Goal: Task Accomplishment & Management: Manage account settings

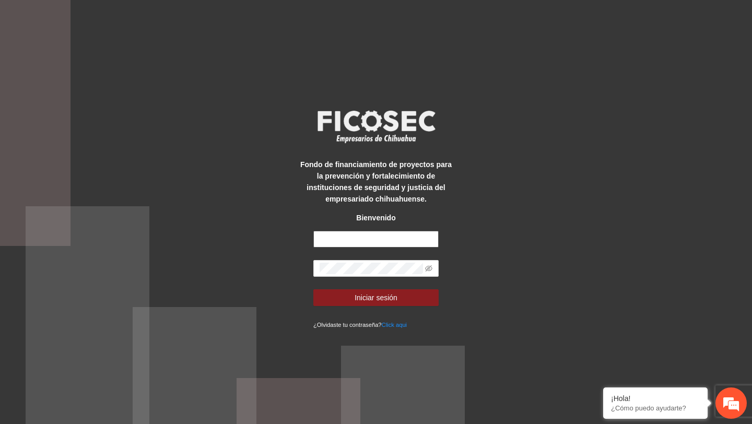
click at [369, 235] on input "text" at bounding box center [375, 239] width 125 height 17
type input "**********"
click at [425, 266] on icon "eye-invisible" at bounding box center [428, 268] width 7 height 7
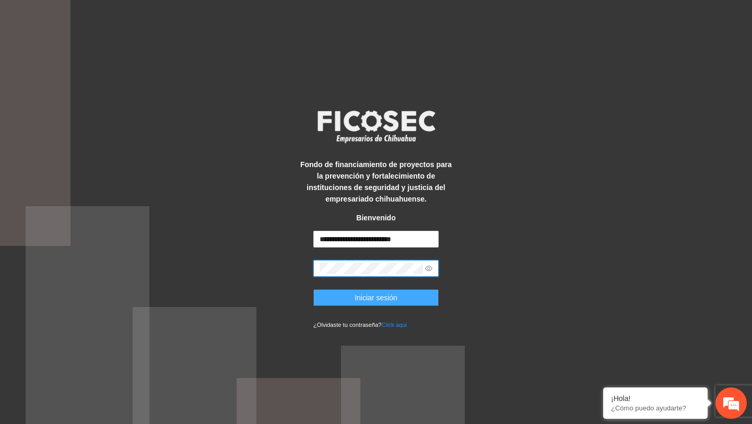
click at [400, 295] on button "Iniciar sesión" at bounding box center [375, 297] width 125 height 17
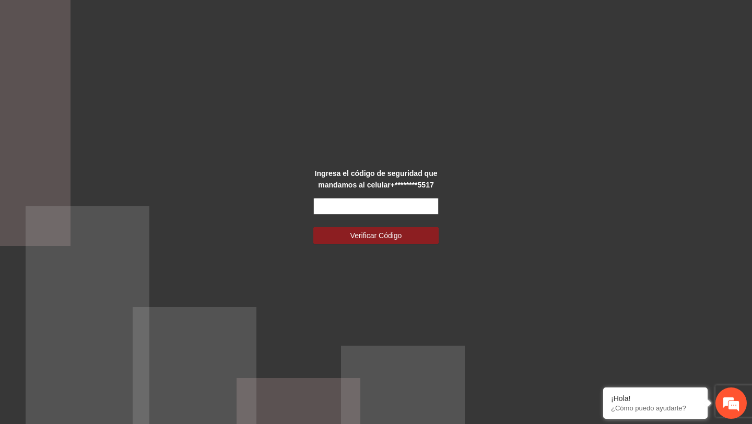
click at [351, 199] on input "text" at bounding box center [375, 206] width 125 height 17
paste input "******"
type input "******"
click at [313, 227] on button "Verificar Código" at bounding box center [375, 235] width 125 height 17
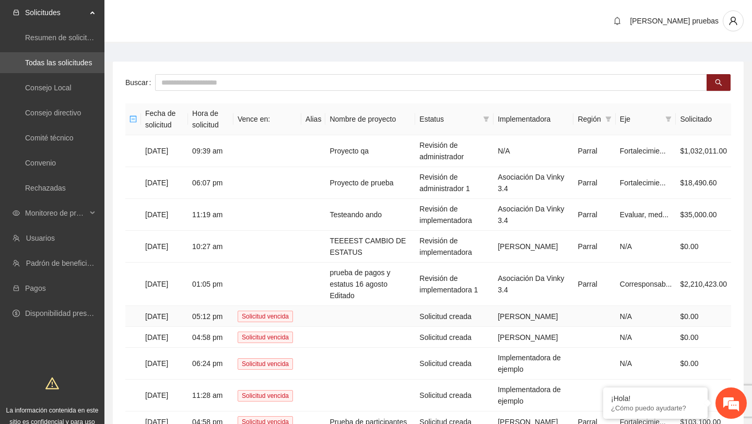
scroll to position [100, 0]
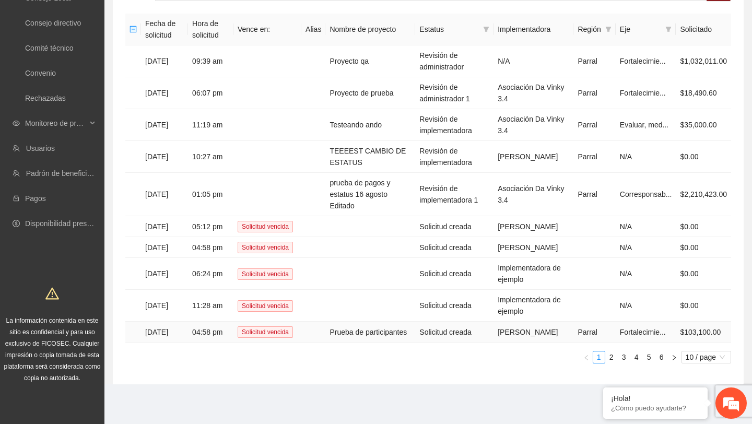
click at [355, 322] on td "Prueba de participantes" at bounding box center [370, 332] width 90 height 21
click at [383, 327] on td "Prueba de participantes" at bounding box center [370, 332] width 90 height 21
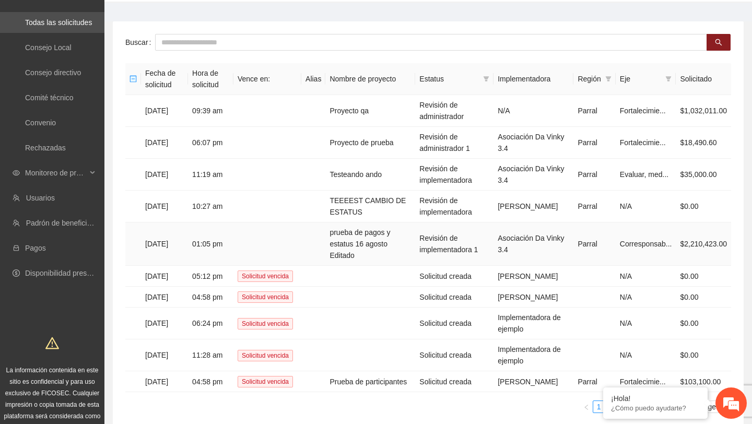
scroll to position [0, 0]
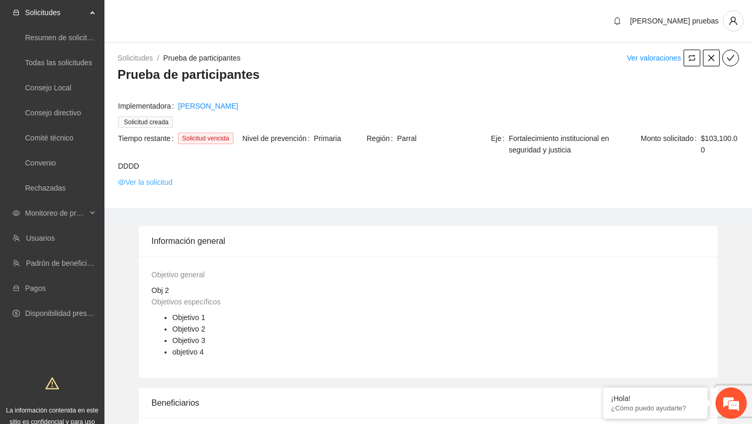
click at [160, 188] on link "Ver la solicitud" at bounding box center [145, 181] width 54 height 11
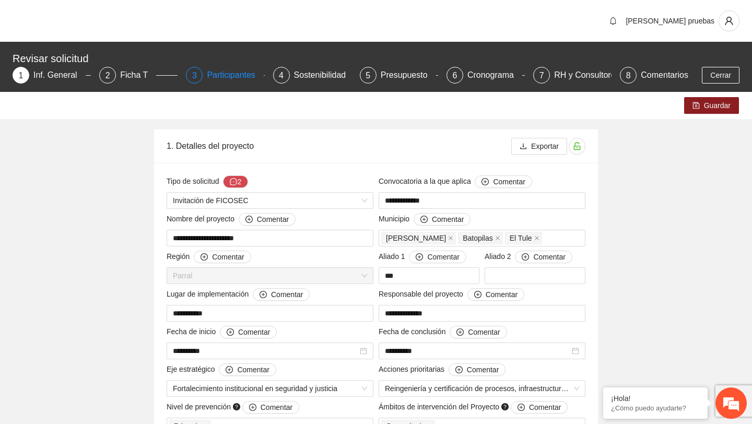
click at [205, 70] on div "3 Participantes" at bounding box center [225, 75] width 78 height 17
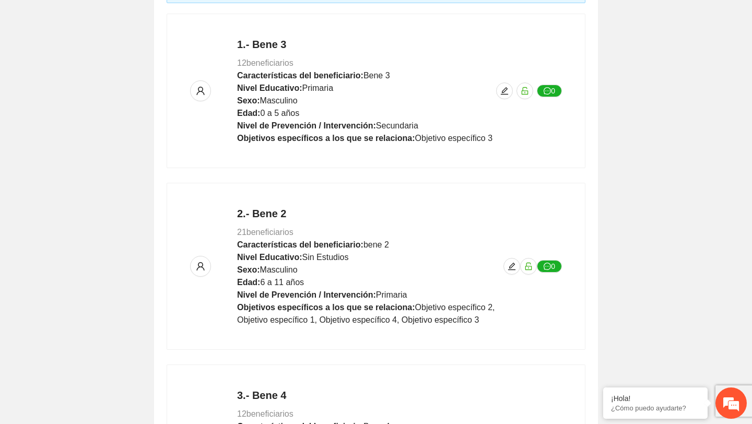
scroll to position [596, 0]
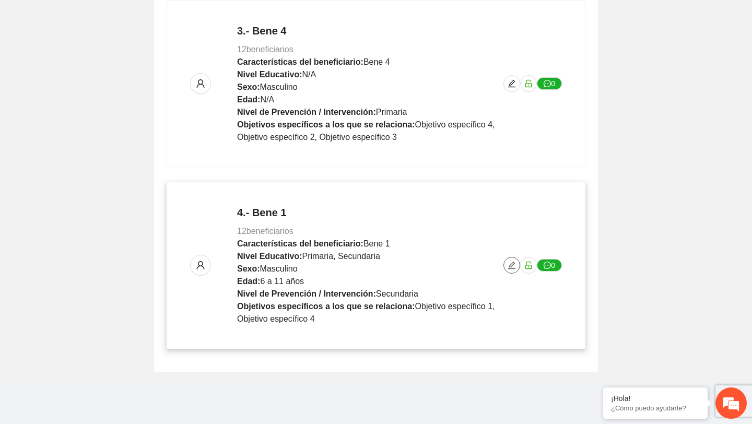
click at [510, 263] on icon "edit" at bounding box center [511, 265] width 8 height 8
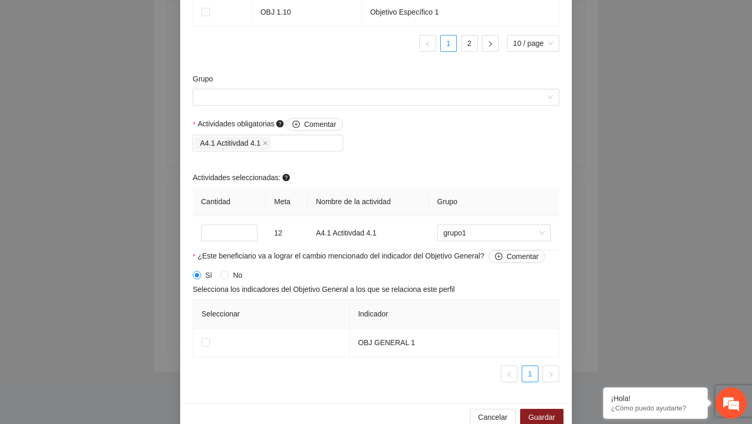
scroll to position [1004, 0]
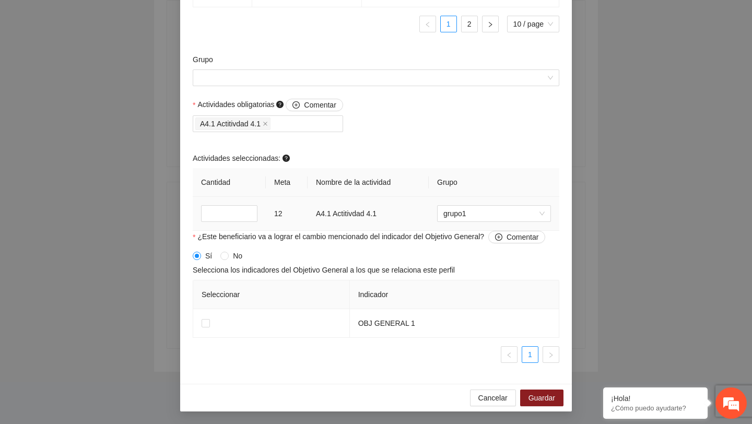
click at [467, 204] on td "grupo1" at bounding box center [494, 214] width 130 height 34
click at [464, 211] on span "grupo1" at bounding box center [493, 214] width 101 height 16
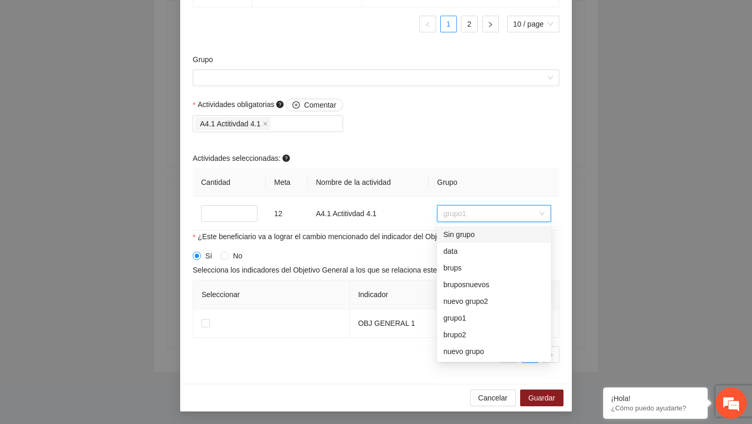
click at [480, 169] on th "Grupo" at bounding box center [494, 182] width 130 height 29
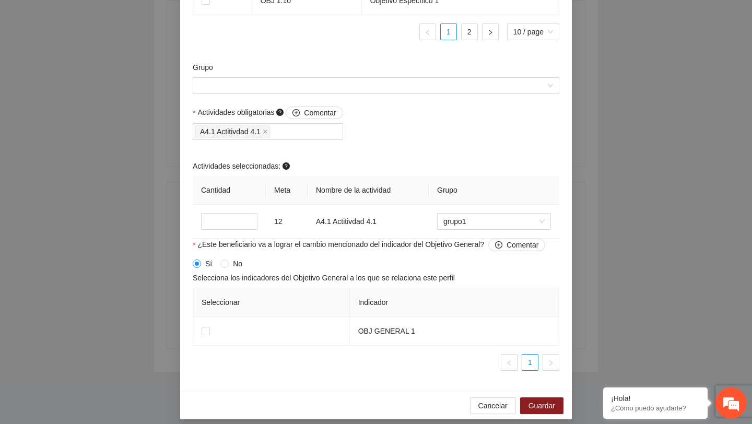
scroll to position [973, 0]
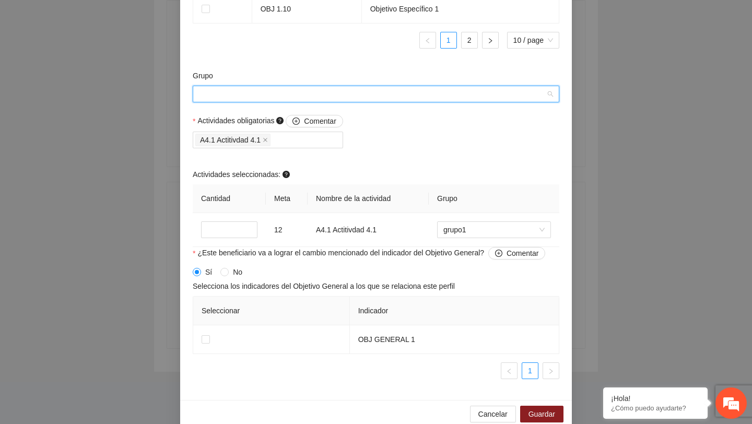
click at [474, 102] on input "Grupo" at bounding box center [372, 94] width 347 height 16
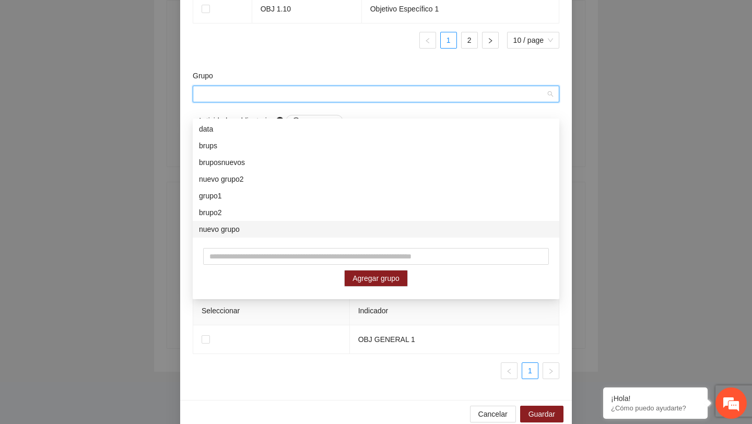
click at [367, 215] on div "brupo2" at bounding box center [376, 212] width 354 height 11
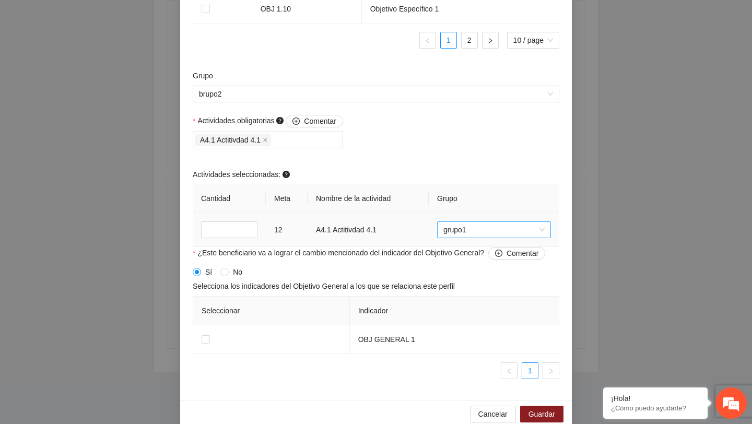
scroll to position [1004, 0]
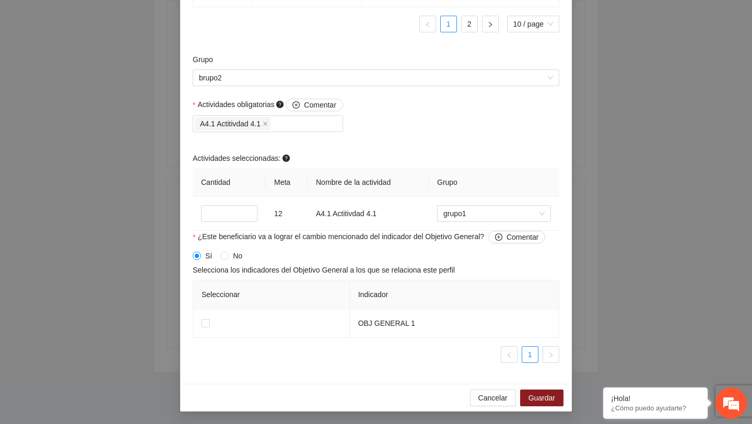
click at [485, 408] on div "Cancelar Guardar" at bounding box center [375, 398] width 391 height 28
click at [486, 399] on span "Cancelar" at bounding box center [492, 397] width 29 height 11
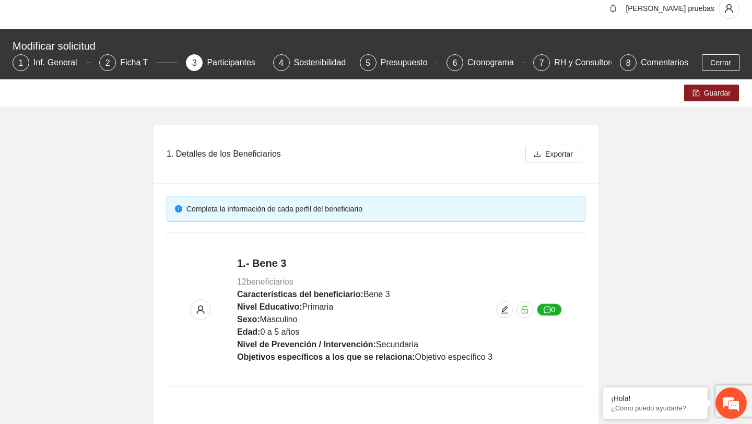
scroll to position [0, 0]
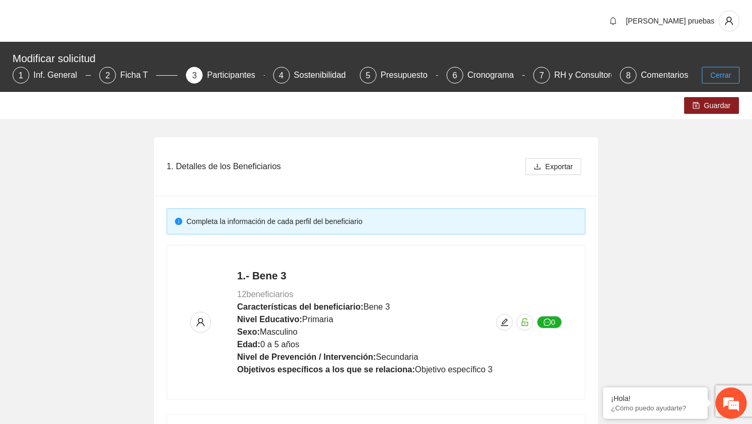
click at [711, 78] on span "Cerrar" at bounding box center [720, 74] width 21 height 11
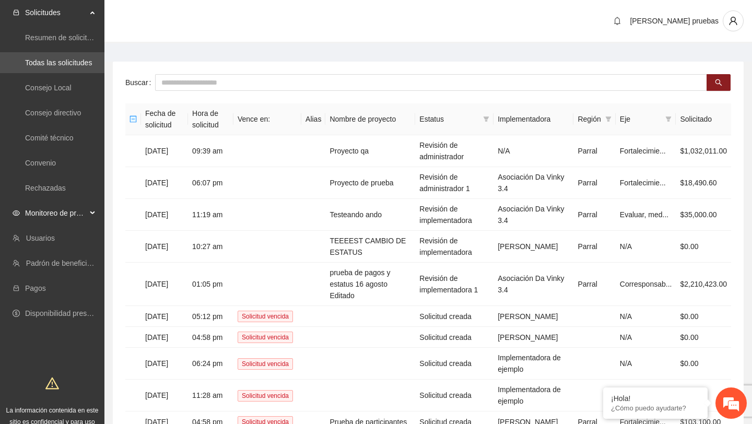
click at [68, 215] on span "Monitoreo de proyectos" at bounding box center [56, 213] width 62 height 21
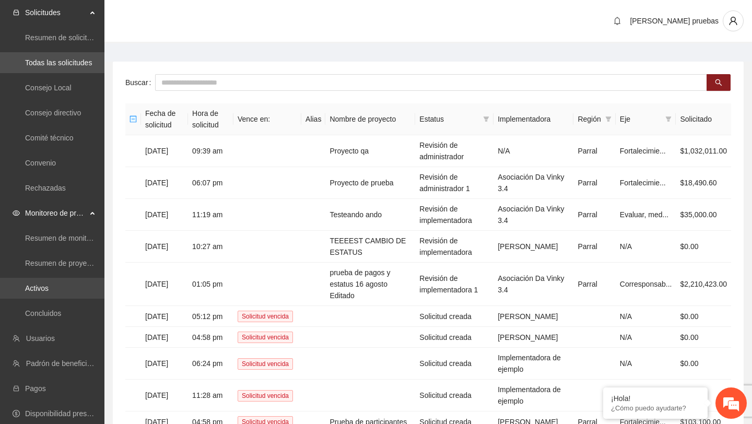
click at [48, 289] on link "Activos" at bounding box center [36, 288] width 23 height 8
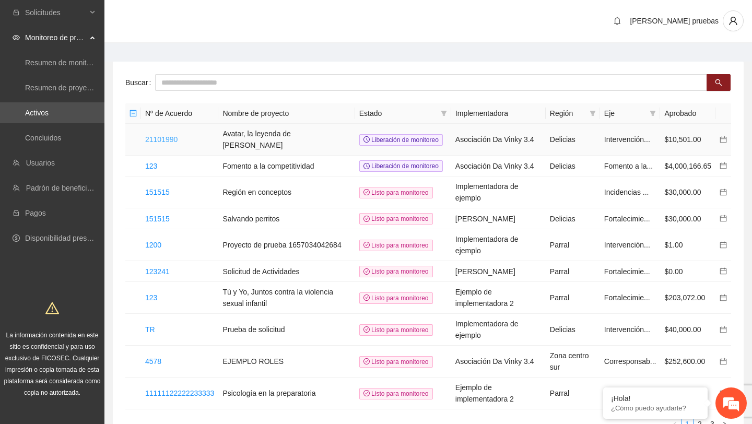
click at [175, 139] on link "21101990" at bounding box center [161, 139] width 32 height 8
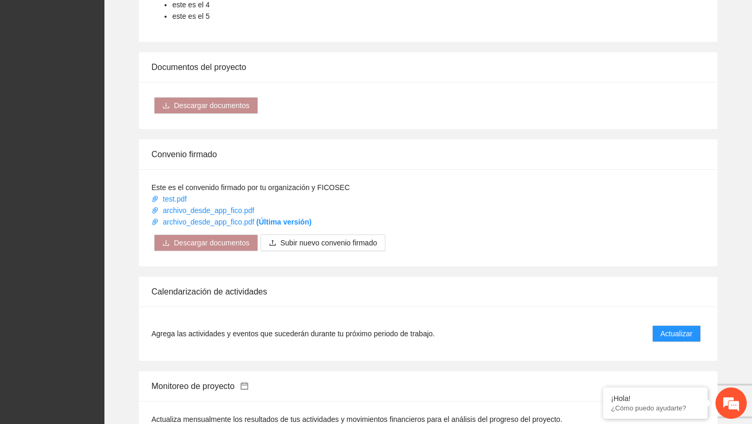
scroll to position [607, 0]
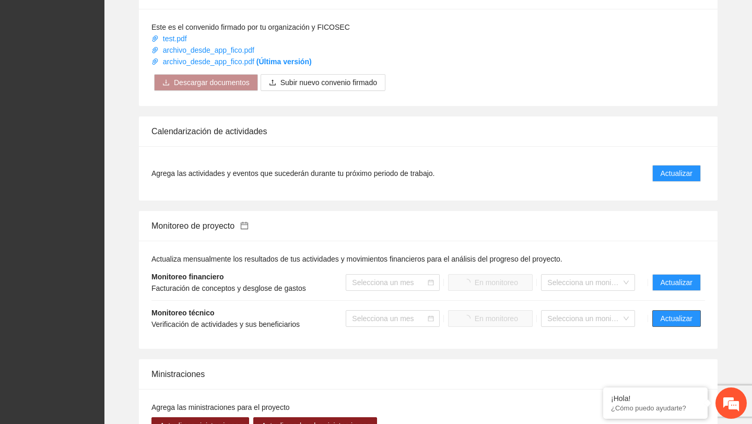
click at [667, 324] on span "Actualizar" at bounding box center [676, 318] width 32 height 11
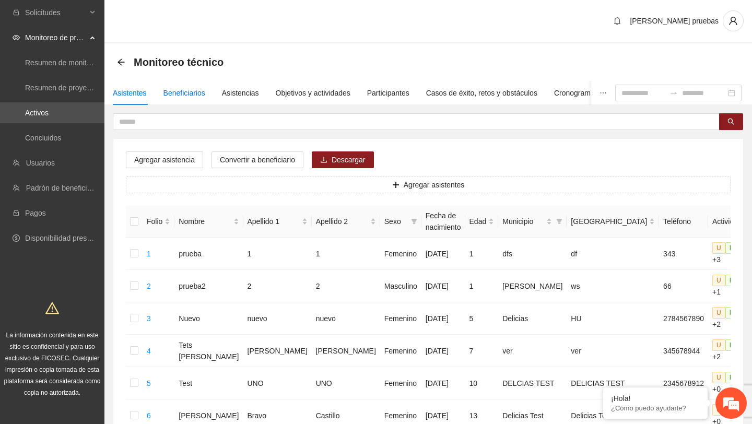
click at [204, 93] on div "Beneficiarios" at bounding box center [184, 92] width 42 height 11
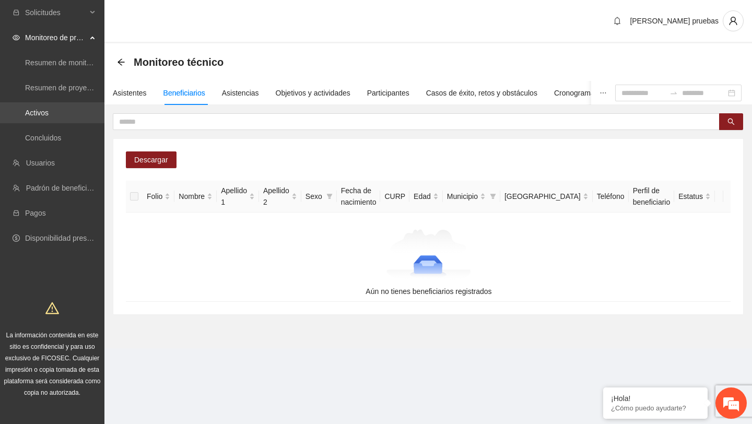
click at [49, 115] on link "Activos" at bounding box center [36, 113] width 23 height 8
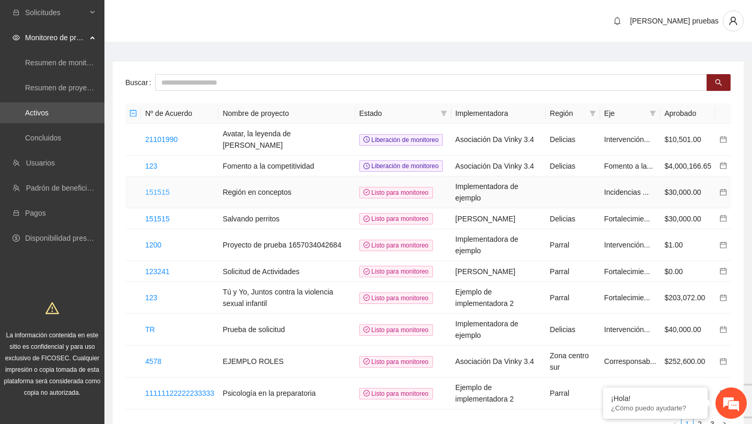
click at [154, 196] on link "151515" at bounding box center [157, 192] width 25 height 8
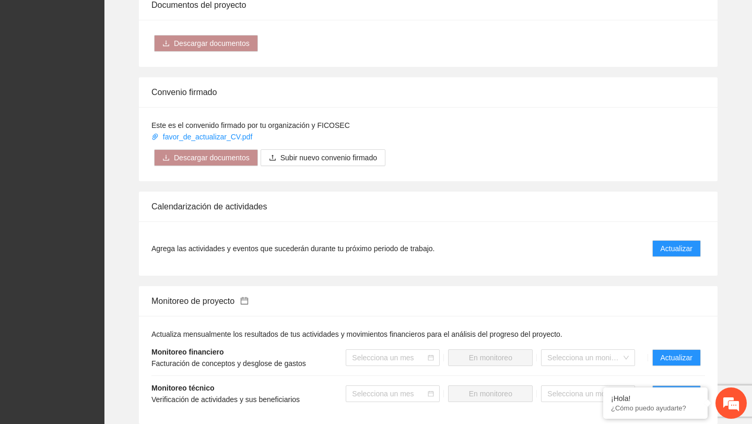
scroll to position [669, 0]
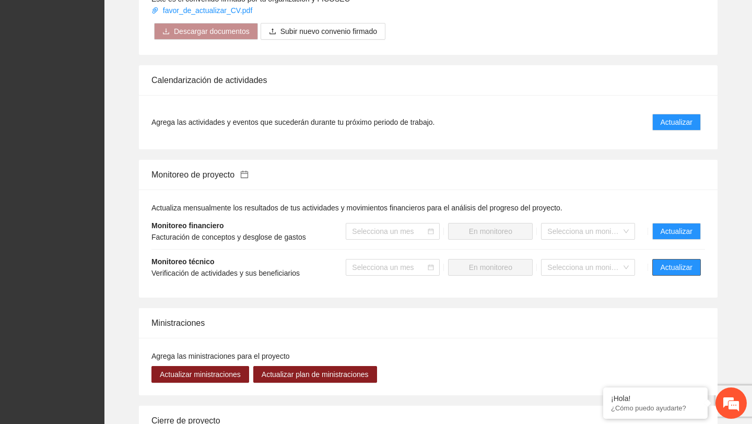
click at [671, 266] on span "Actualizar" at bounding box center [676, 267] width 32 height 11
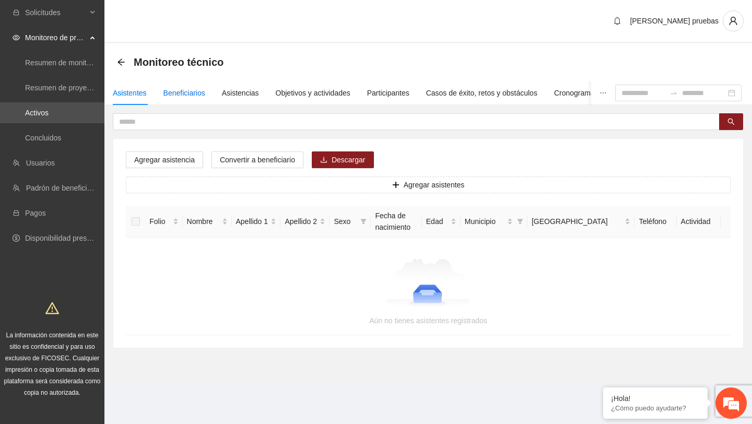
click at [188, 90] on div "Beneficiarios" at bounding box center [184, 92] width 42 height 11
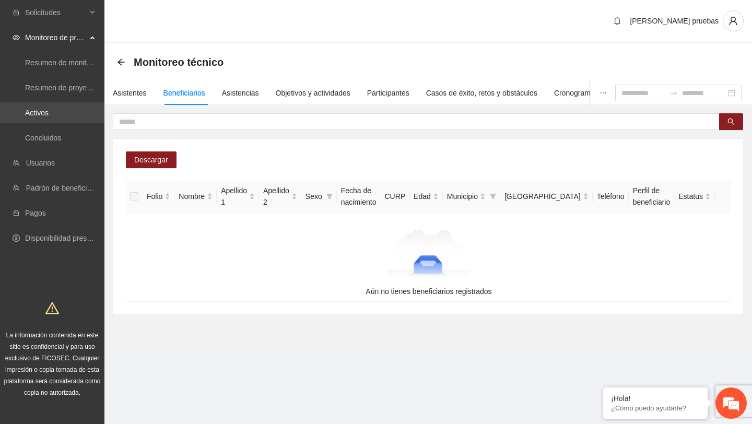
click at [26, 117] on link "Activos" at bounding box center [36, 113] width 23 height 8
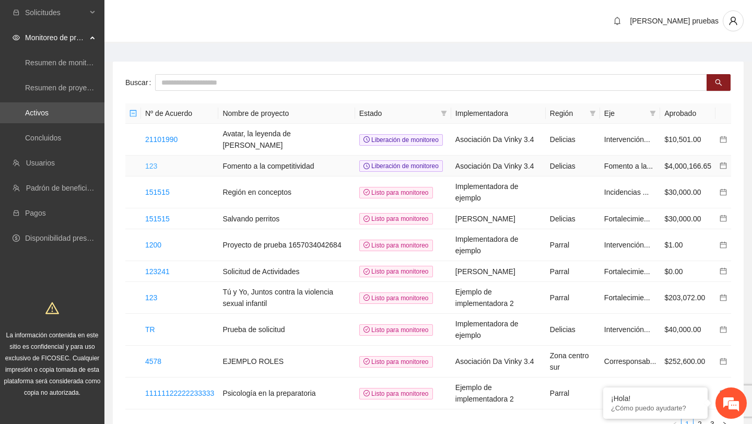
click at [153, 170] on link "123" at bounding box center [151, 166] width 12 height 8
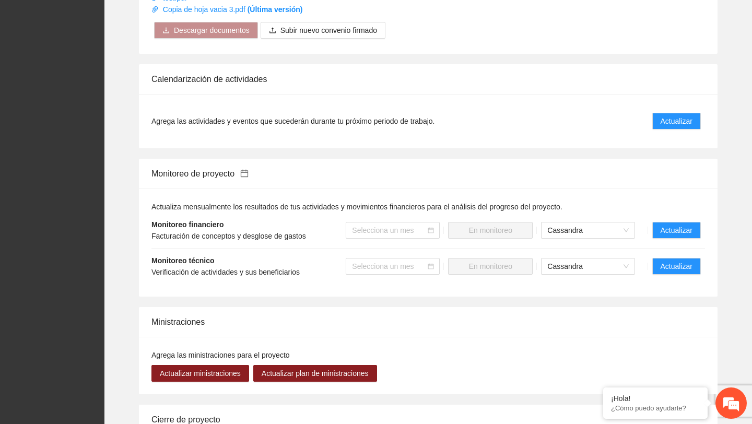
scroll to position [640, 0]
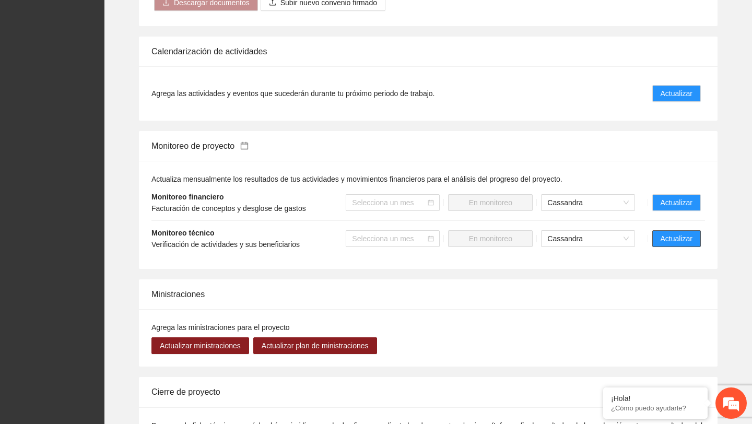
click at [691, 235] on span "Actualizar" at bounding box center [676, 238] width 32 height 11
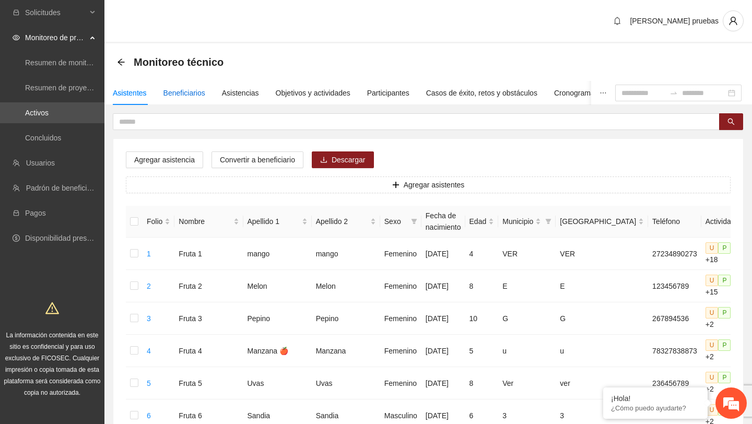
click at [200, 98] on div "Beneficiarios" at bounding box center [184, 92] width 42 height 11
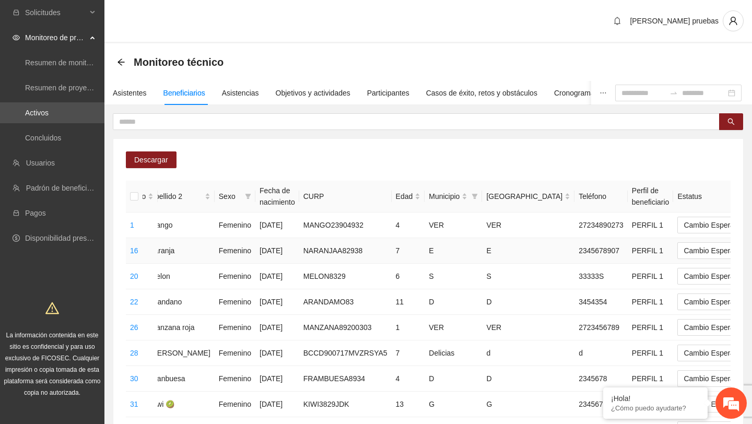
scroll to position [0, 167]
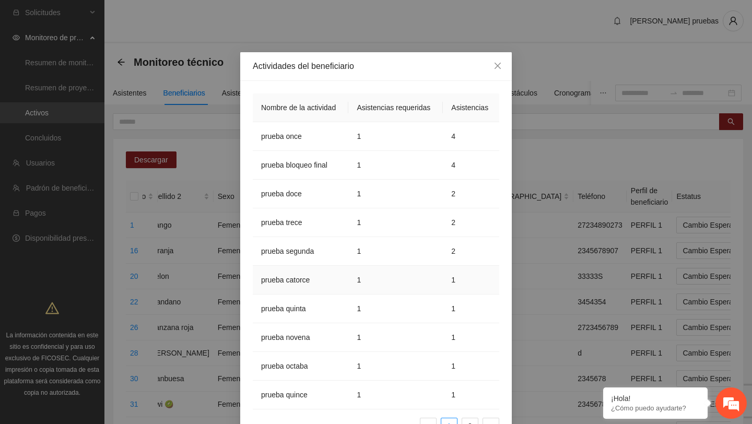
scroll to position [96, 0]
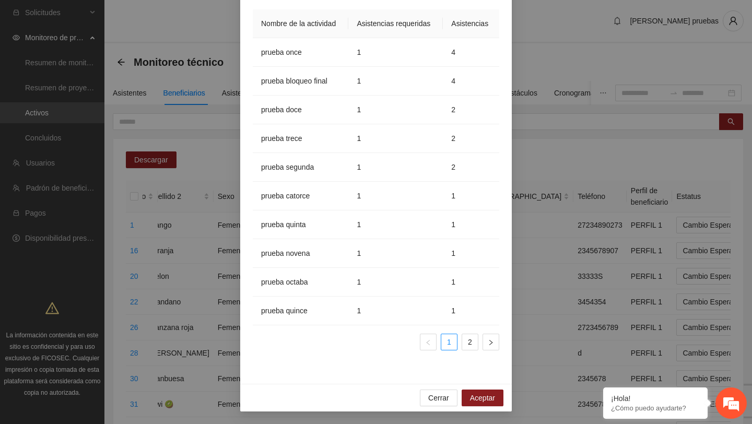
click at [467, 338] on link "2" at bounding box center [470, 342] width 16 height 16
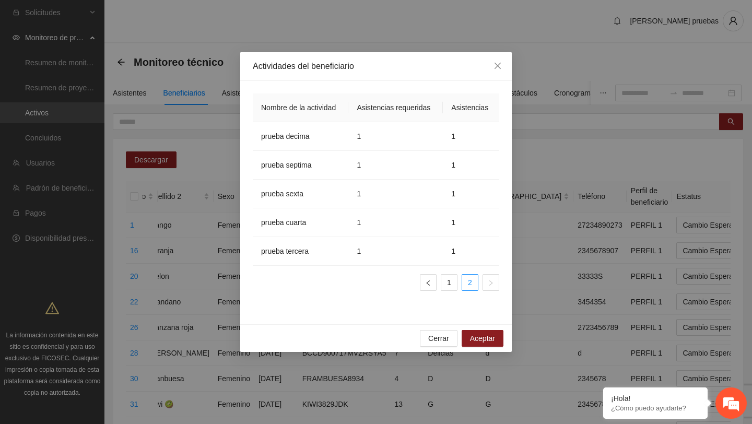
scroll to position [0, 0]
click at [497, 64] on icon "close" at bounding box center [497, 66] width 8 height 8
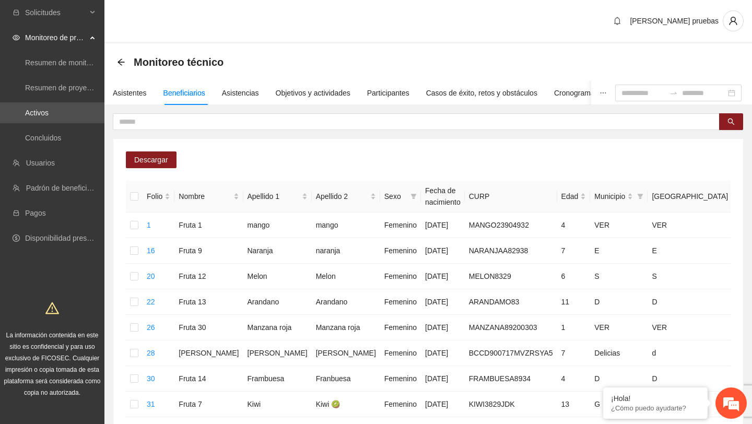
click at [259, 49] on div "Monitoreo técnico" at bounding box center [427, 62] width 647 height 38
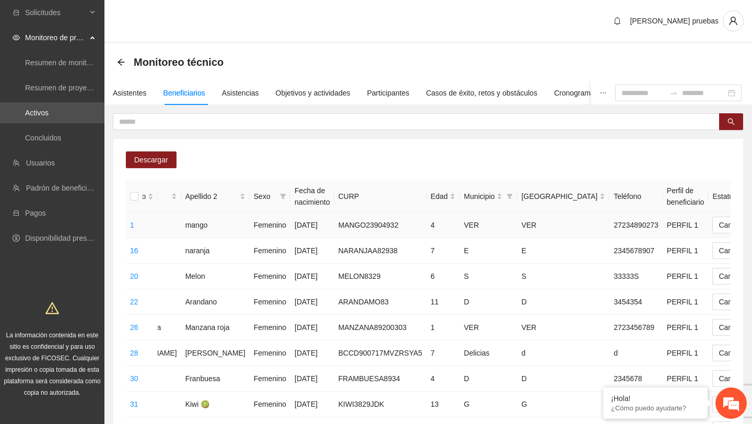
scroll to position [0, 167]
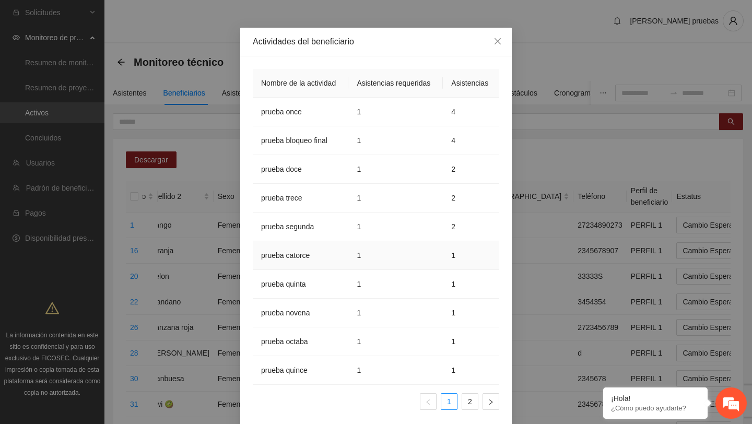
scroll to position [96, 0]
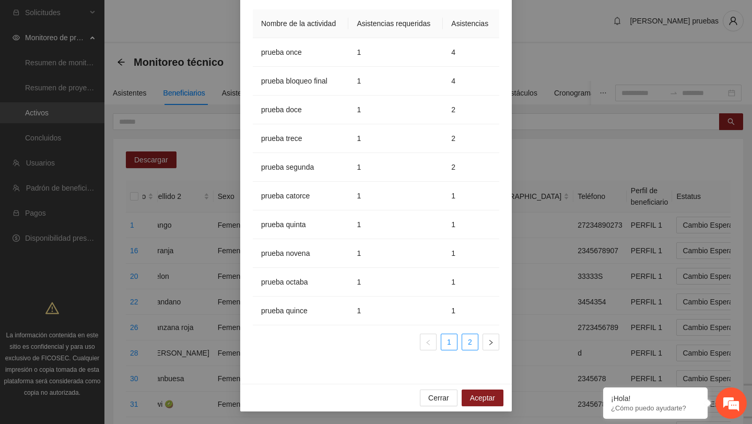
click at [465, 347] on link "2" at bounding box center [470, 342] width 16 height 16
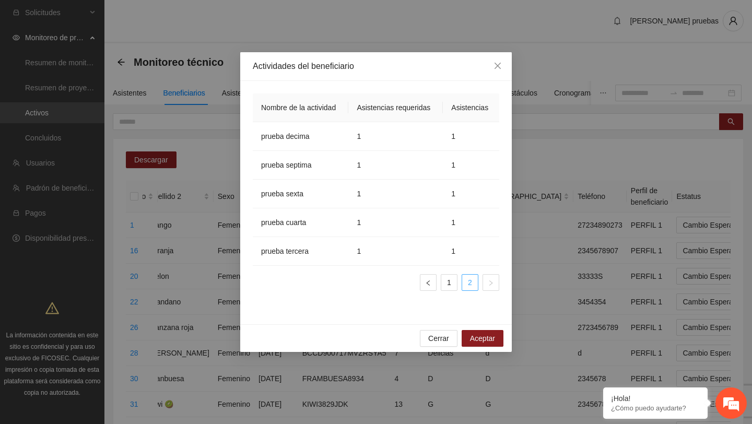
scroll to position [0, 0]
click at [498, 68] on icon "close" at bounding box center [497, 66] width 8 height 8
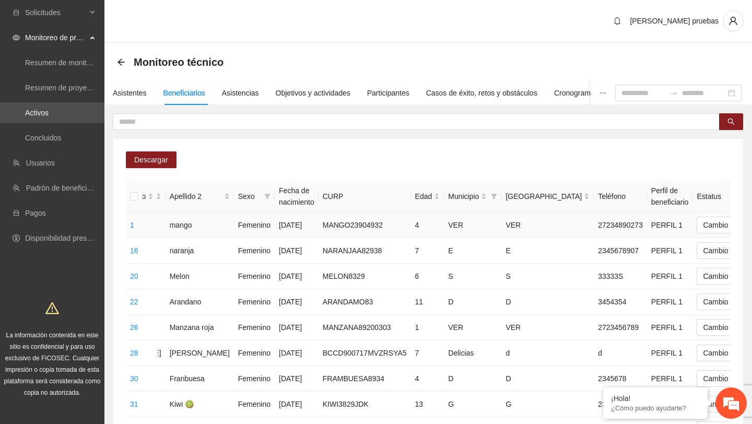
scroll to position [0, 167]
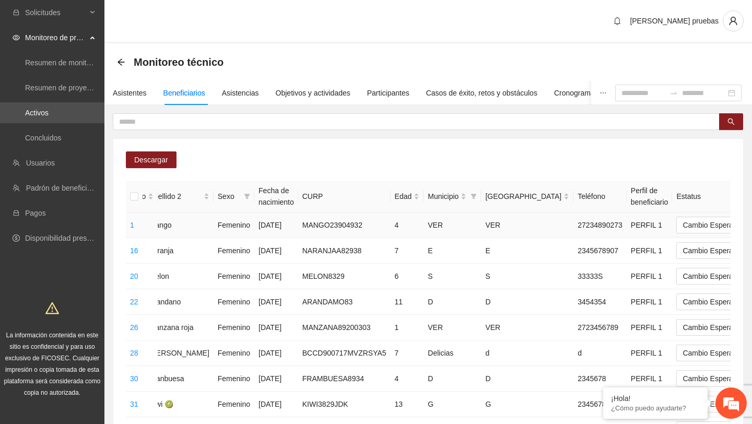
click at [298, 223] on td "MANGO23904932" at bounding box center [344, 225] width 92 height 26
click at [573, 225] on td "27234890273" at bounding box center [599, 225] width 53 height 26
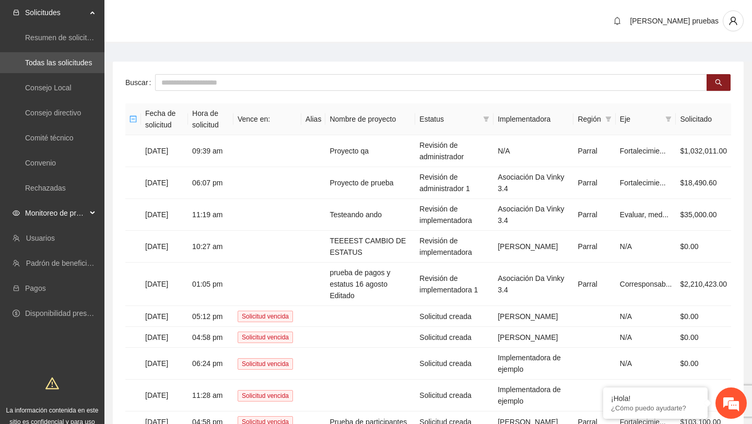
click at [79, 208] on span "Monitoreo de proyectos" at bounding box center [56, 213] width 62 height 21
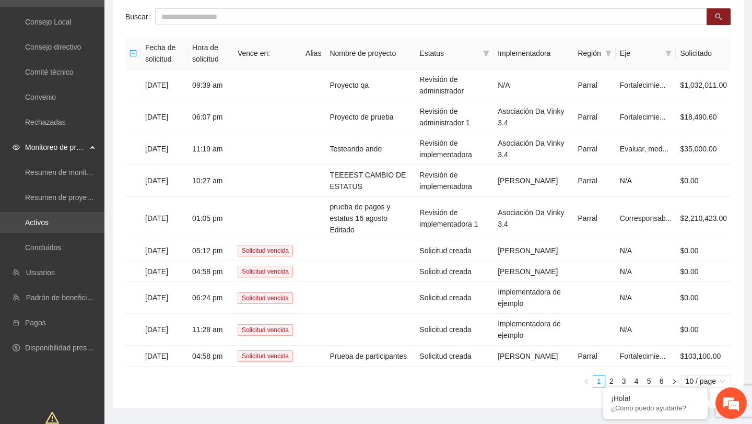
scroll to position [76, 0]
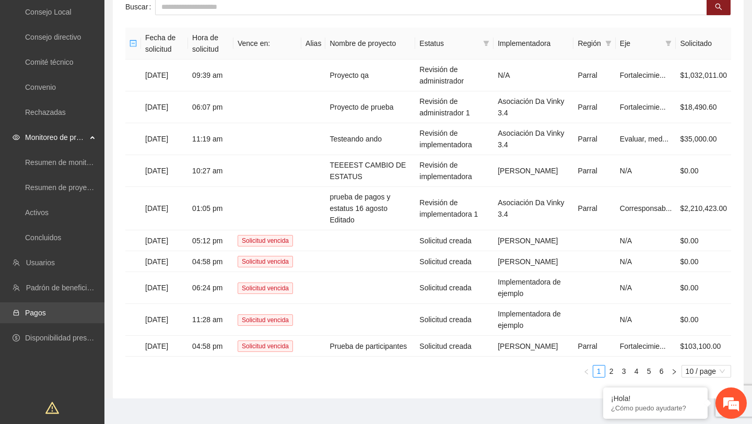
click at [42, 312] on link "Pagos" at bounding box center [35, 312] width 21 height 8
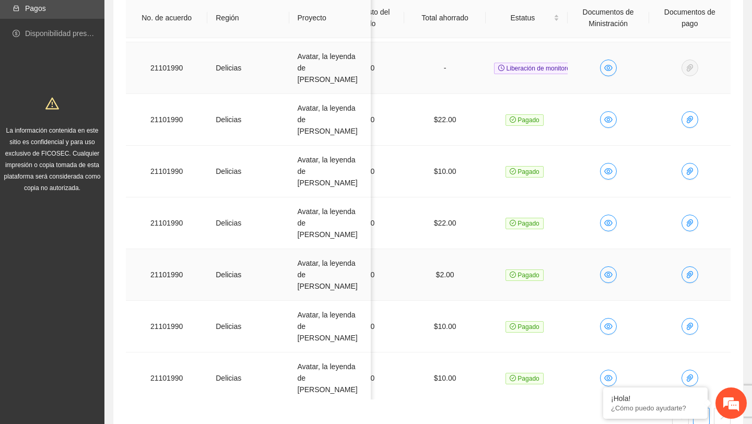
scroll to position [164, 0]
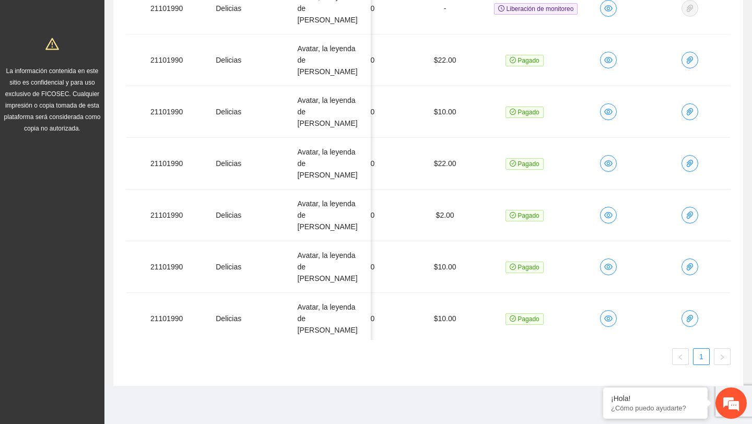
click at [687, 366] on icon "paper-clip" at bounding box center [689, 369] width 6 height 7
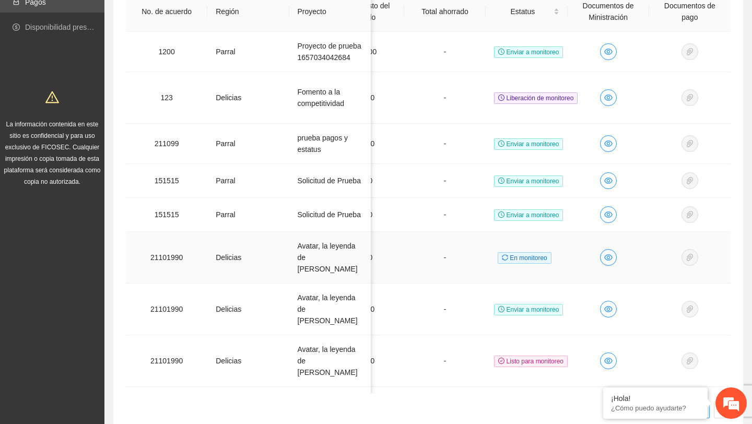
scroll to position [0, 0]
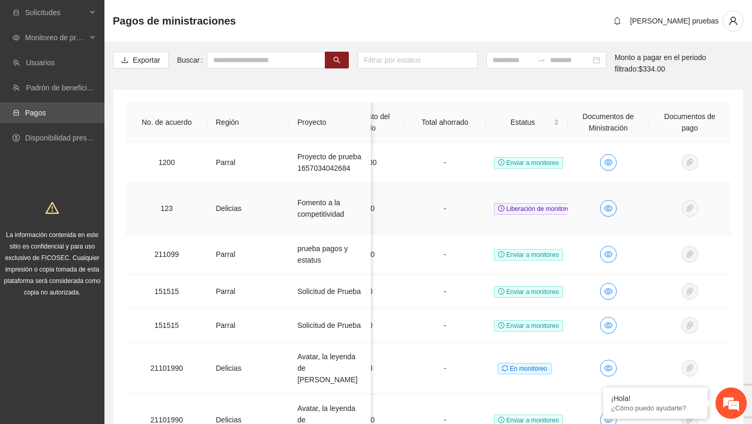
click at [522, 220] on td "Liberación de monitoreo" at bounding box center [525, 209] width 81 height 52
click at [324, 220] on td "Fomento a la competitividad" at bounding box center [329, 209] width 81 height 52
copy td "Fomento a la competitividad"
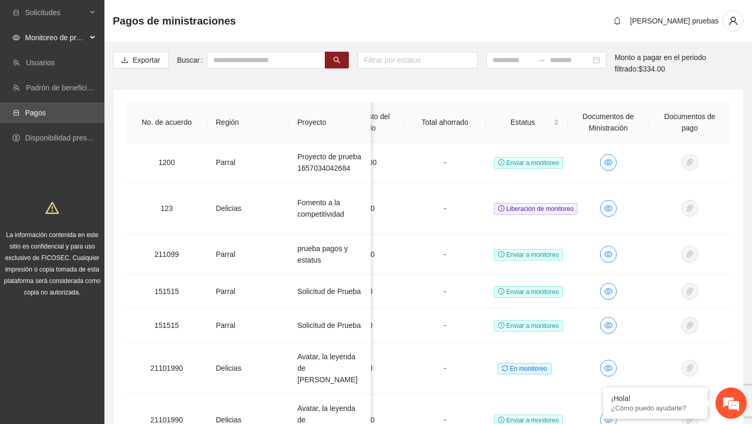
click at [62, 32] on span "Monitoreo de proyectos" at bounding box center [56, 37] width 62 height 21
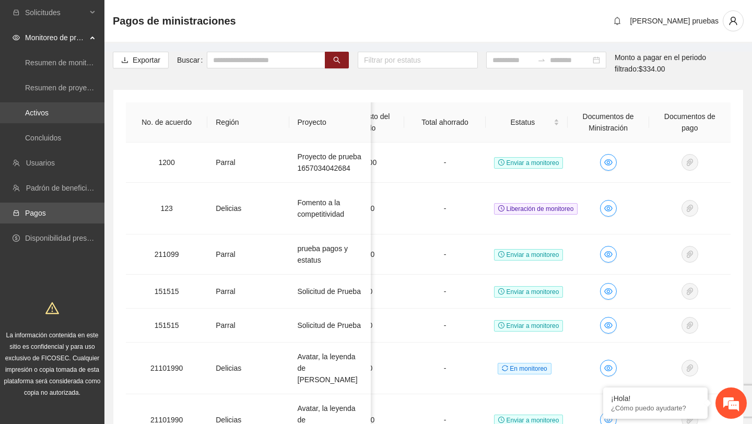
click at [49, 110] on link "Activos" at bounding box center [36, 113] width 23 height 8
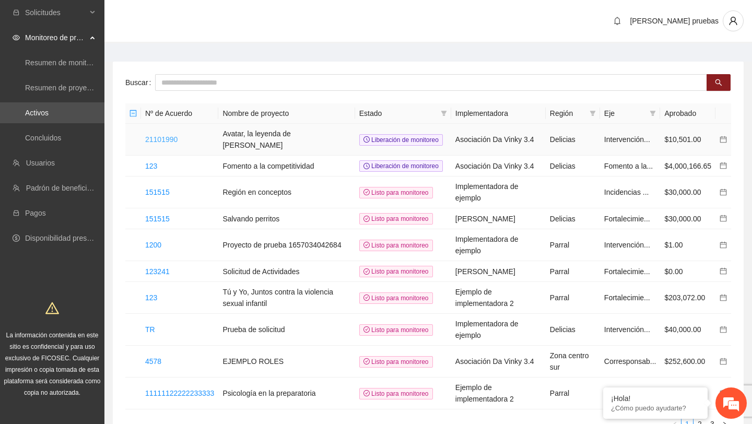
click at [160, 139] on link "21101990" at bounding box center [161, 139] width 32 height 8
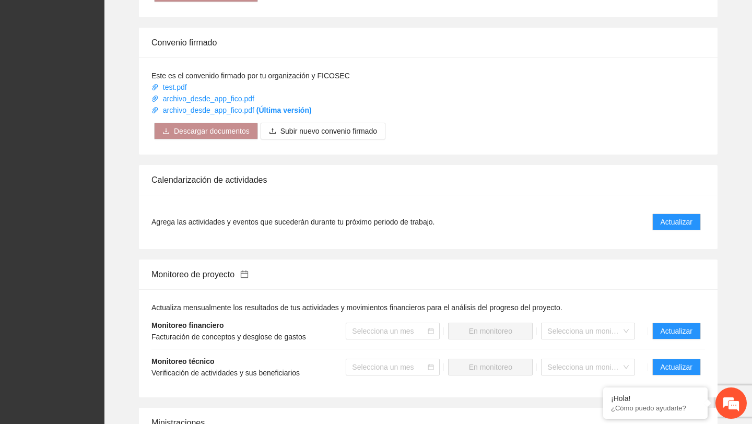
scroll to position [598, 0]
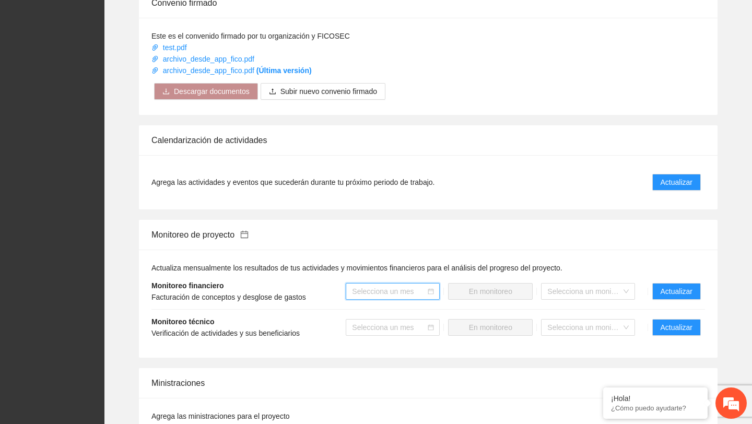
click at [391, 299] on input "search" at bounding box center [389, 291] width 74 height 16
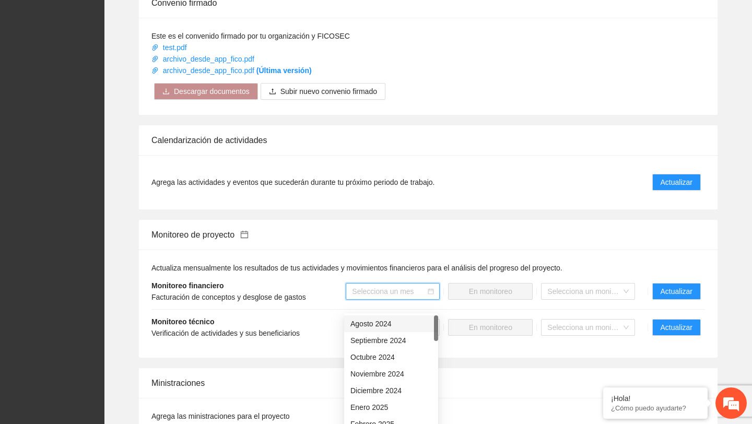
click at [383, 325] on div "Agosto 2024" at bounding box center [390, 323] width 81 height 11
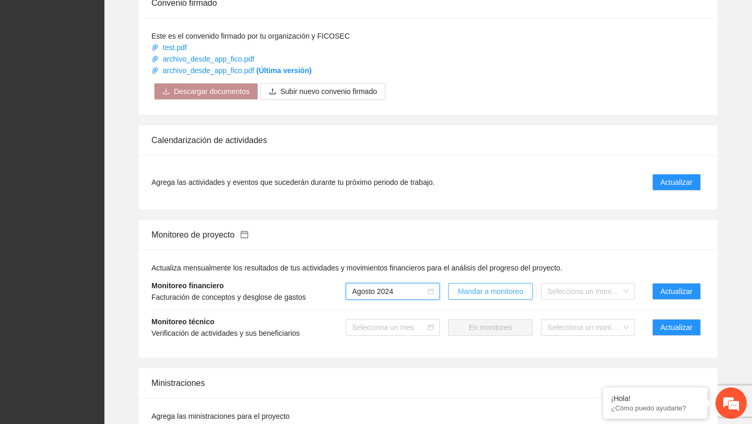
click at [496, 297] on span "Mandar a monitoreo" at bounding box center [490, 291] width 65 height 11
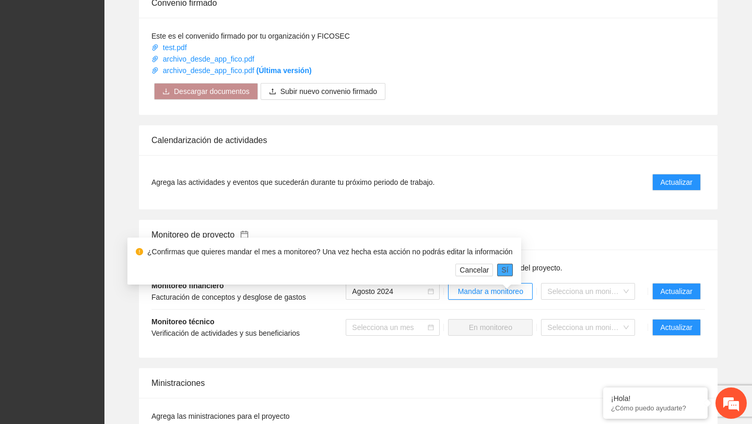
click at [512, 268] on button "Sí" at bounding box center [504, 270] width 15 height 13
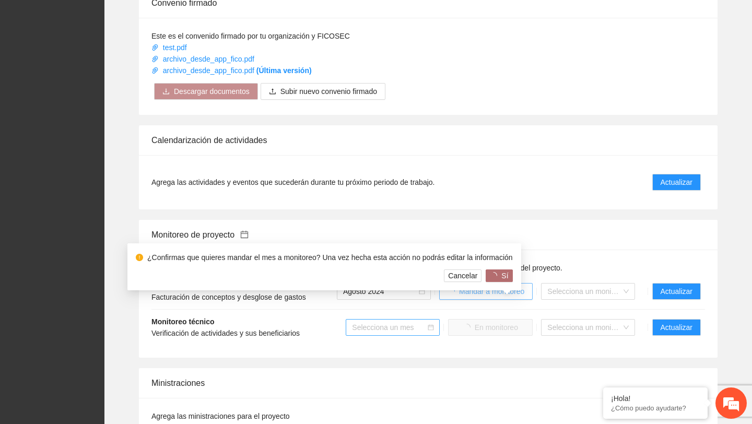
click at [377, 335] on input "search" at bounding box center [389, 327] width 74 height 16
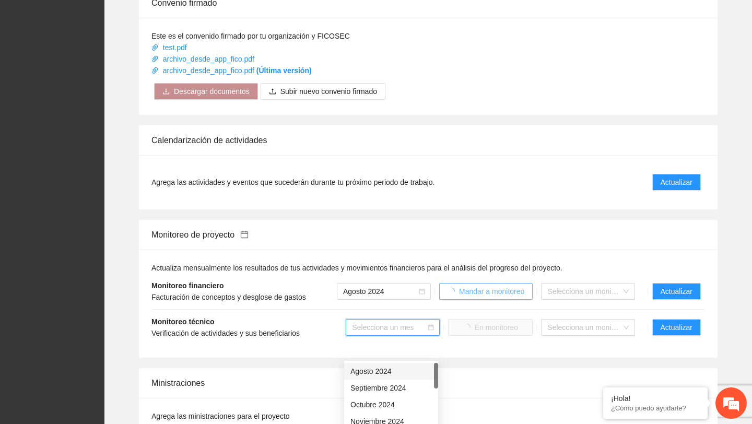
click at [374, 374] on div "Agosto 2024" at bounding box center [390, 370] width 81 height 11
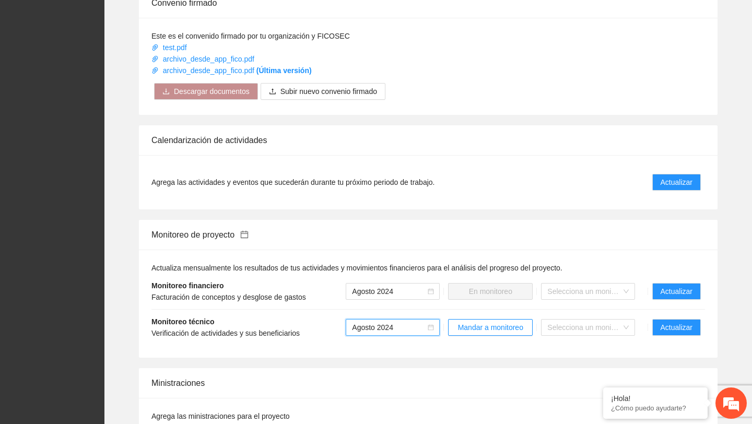
click at [497, 345] on li "Monitoreo técnico Verificación de actividades y sus beneficiarios Agosto 2024 A…" at bounding box center [427, 327] width 553 height 35
click at [498, 333] on span "Mandar a monitoreo" at bounding box center [490, 327] width 65 height 11
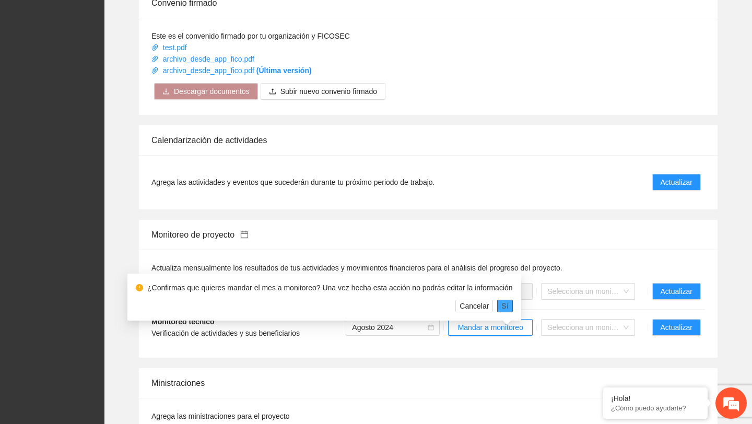
click at [508, 306] on span "Sí" at bounding box center [504, 305] width 7 height 11
click at [573, 299] on input "search" at bounding box center [584, 291] width 74 height 16
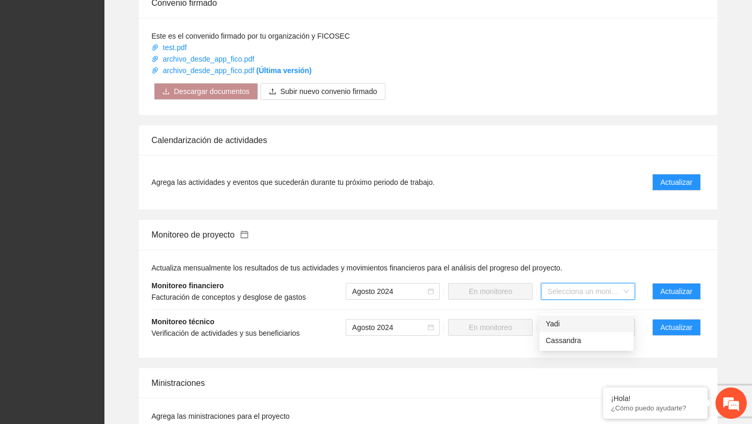
click at [480, 209] on div "Agrega las actividades y eventos que sucederán durante tu próximo periodo de tr…" at bounding box center [428, 182] width 578 height 54
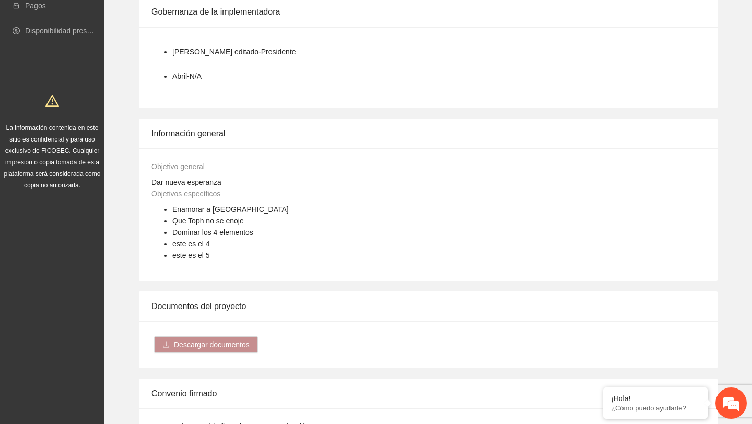
scroll to position [0, 0]
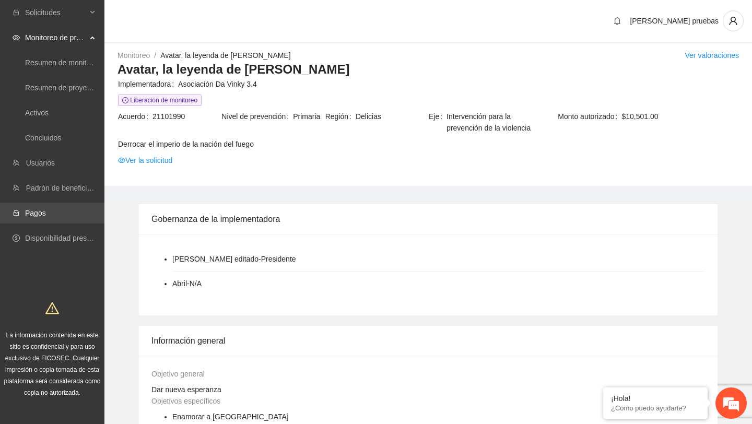
click at [46, 214] on link "Pagos" at bounding box center [35, 213] width 21 height 8
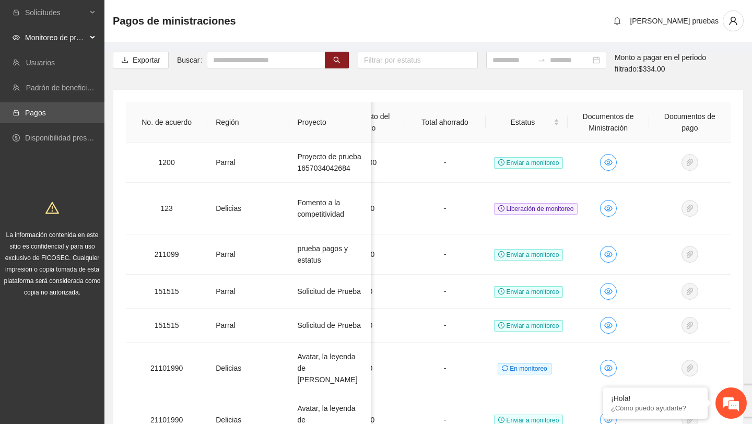
click at [68, 42] on span "Monitoreo de proyectos" at bounding box center [56, 37] width 62 height 21
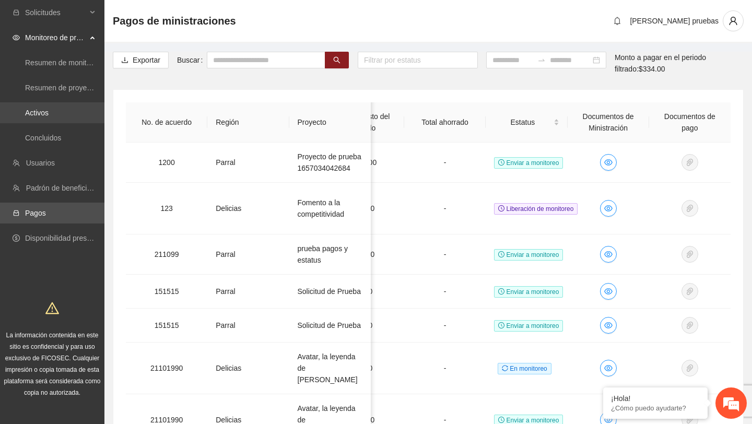
click at [49, 115] on link "Activos" at bounding box center [36, 113] width 23 height 8
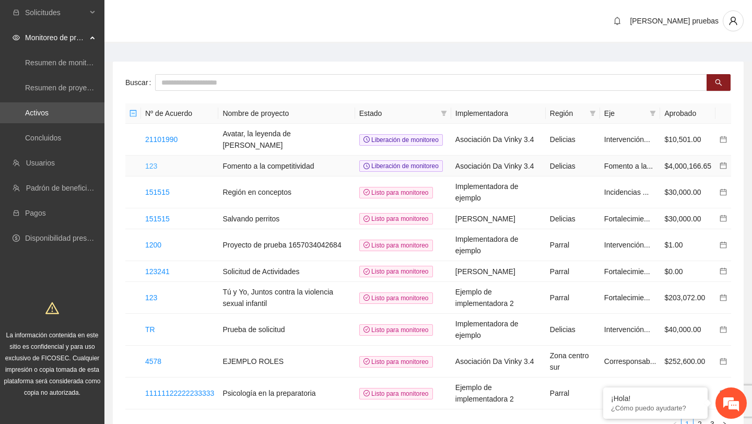
click at [155, 170] on link "123" at bounding box center [151, 166] width 12 height 8
click at [153, 170] on link "123" at bounding box center [151, 166] width 12 height 8
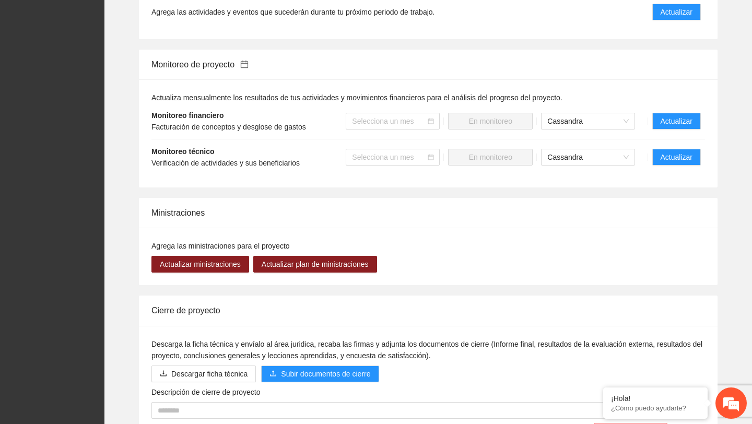
scroll to position [724, 0]
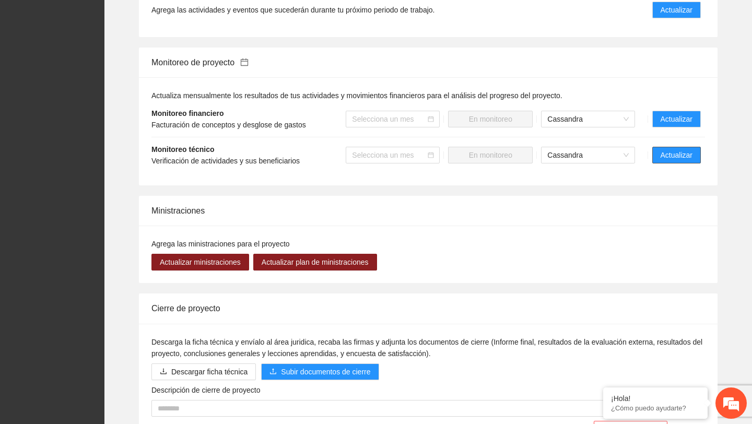
click at [671, 153] on span "Actualizar" at bounding box center [676, 154] width 32 height 11
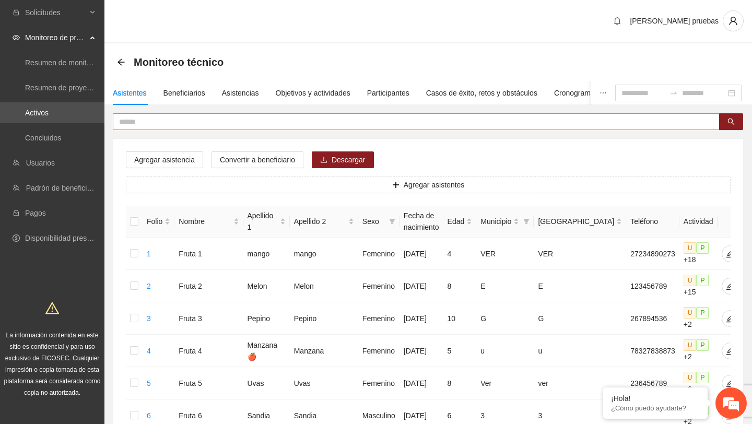
click at [330, 122] on input "text" at bounding box center [412, 121] width 586 height 11
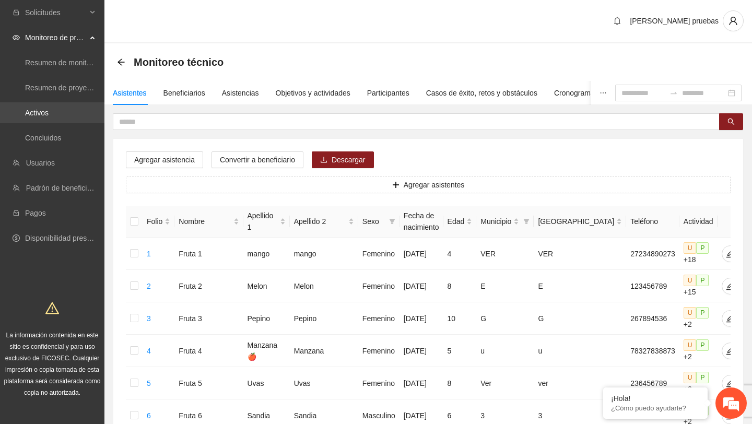
click at [49, 109] on link "Activos" at bounding box center [36, 113] width 23 height 8
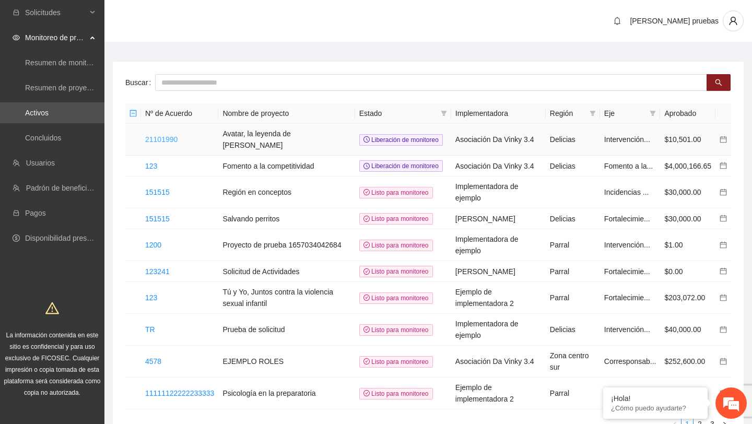
click at [167, 140] on link "21101990" at bounding box center [161, 139] width 32 height 8
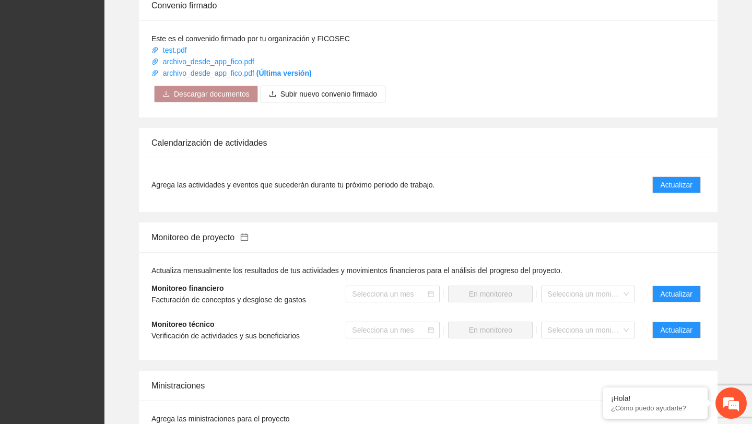
scroll to position [651, 0]
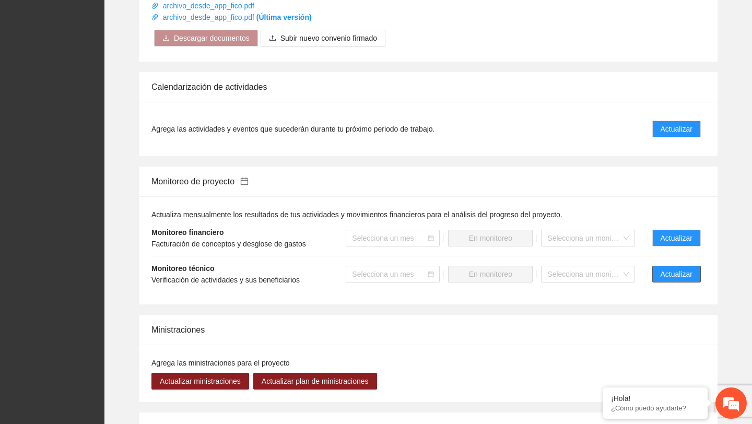
click at [662, 280] on span "Actualizar" at bounding box center [676, 273] width 32 height 11
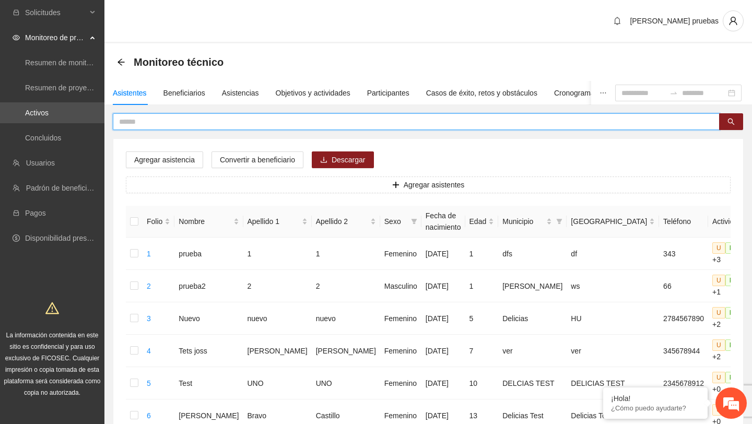
click at [271, 122] on input "text" at bounding box center [412, 121] width 586 height 11
type input "*"
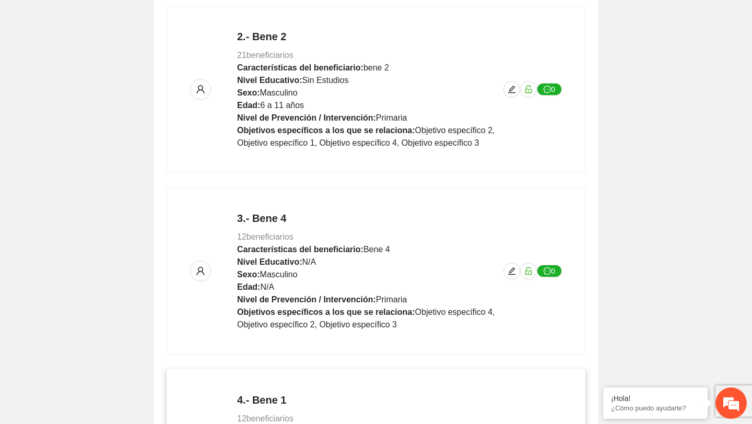
scroll to position [499, 0]
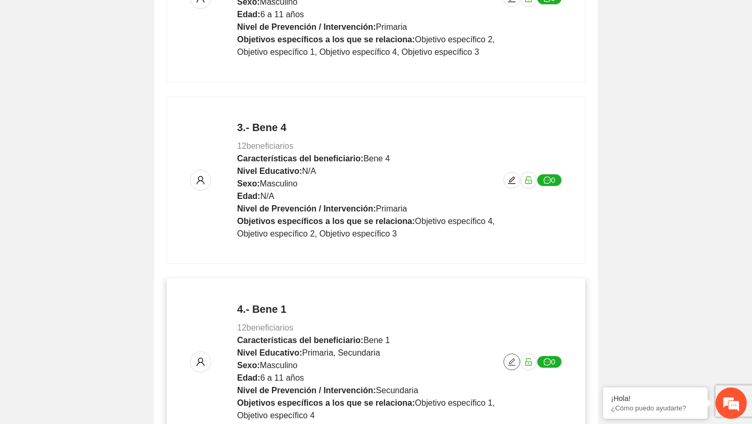
click at [515, 361] on icon "edit" at bounding box center [511, 362] width 8 height 8
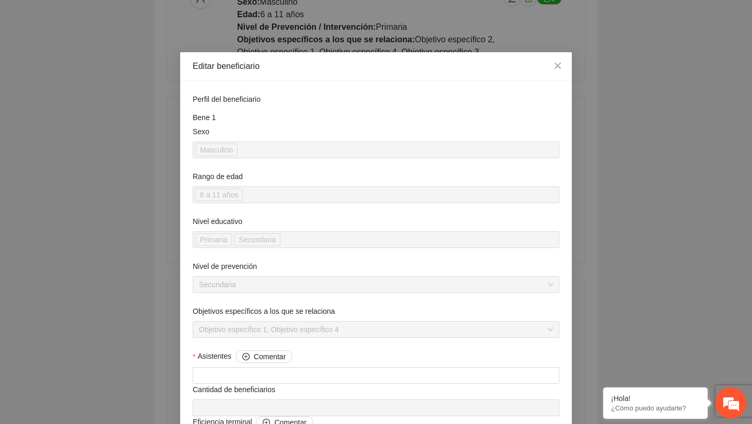
click at [627, 221] on div "**********" at bounding box center [376, 212] width 752 height 424
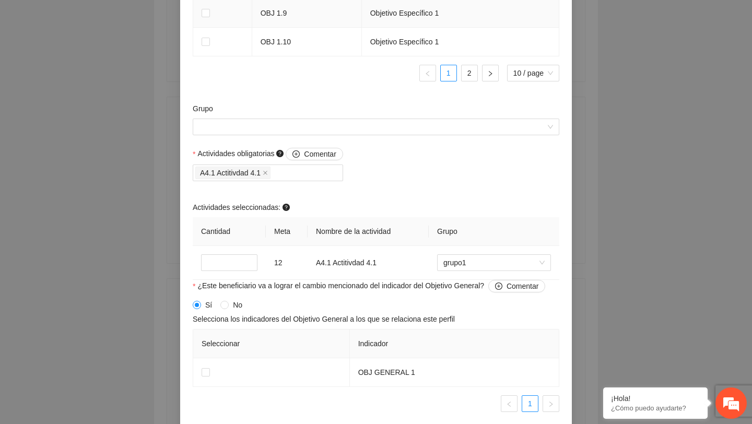
scroll to position [951, 0]
click at [427, 132] on input "Grupo" at bounding box center [372, 128] width 347 height 16
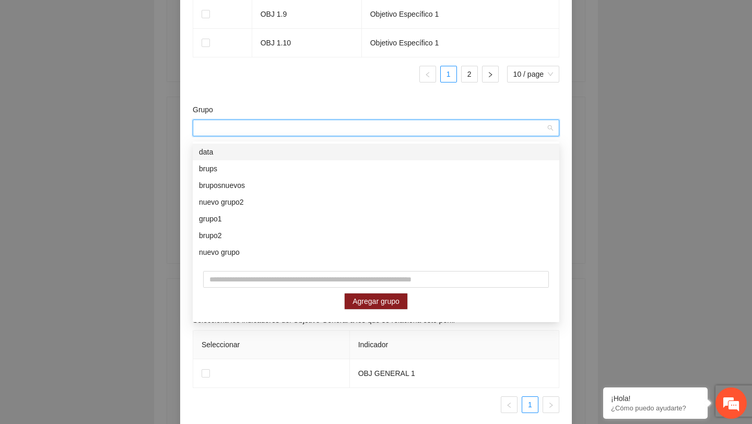
click at [198, 115] on label "Grupo" at bounding box center [203, 109] width 20 height 11
click at [199, 120] on input "Grupo" at bounding box center [372, 128] width 347 height 16
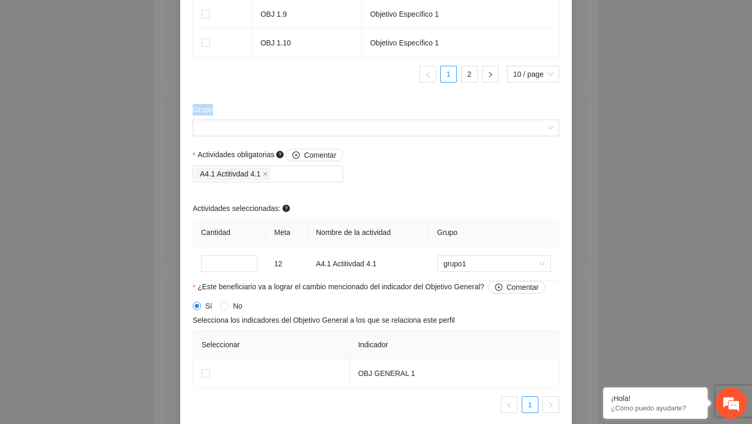
click at [198, 115] on label "Grupo" at bounding box center [203, 109] width 20 height 11
click at [199, 120] on input "Grupo" at bounding box center [372, 128] width 347 height 16
click at [226, 120] on div "Grupo" at bounding box center [376, 112] width 366 height 16
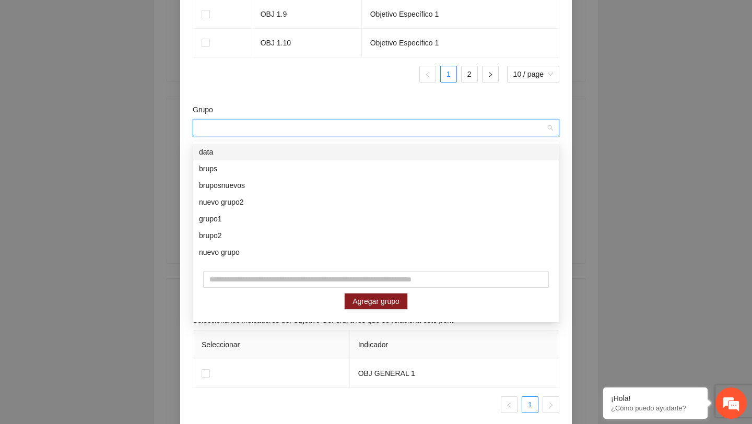
click at [226, 128] on input "Grupo" at bounding box center [372, 128] width 347 height 16
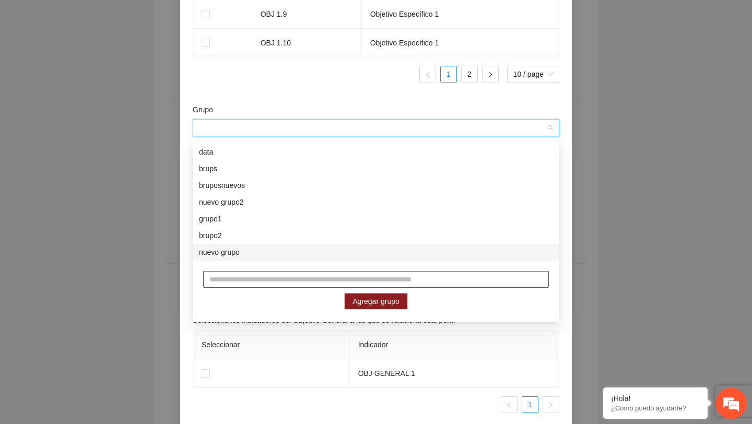
click at [280, 280] on input "text" at bounding box center [376, 279] width 346 height 17
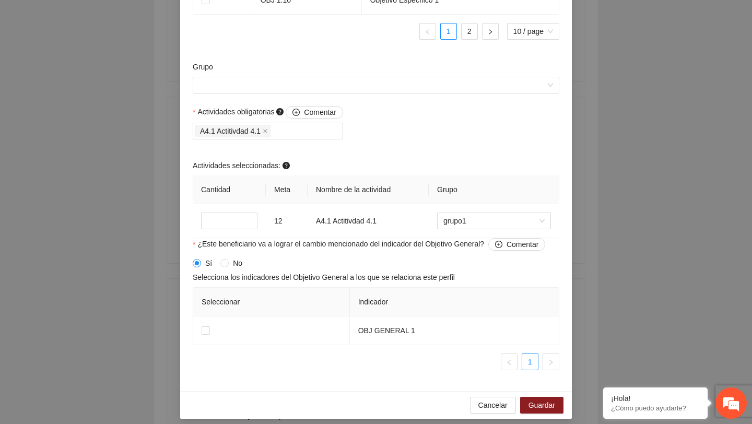
scroll to position [1004, 0]
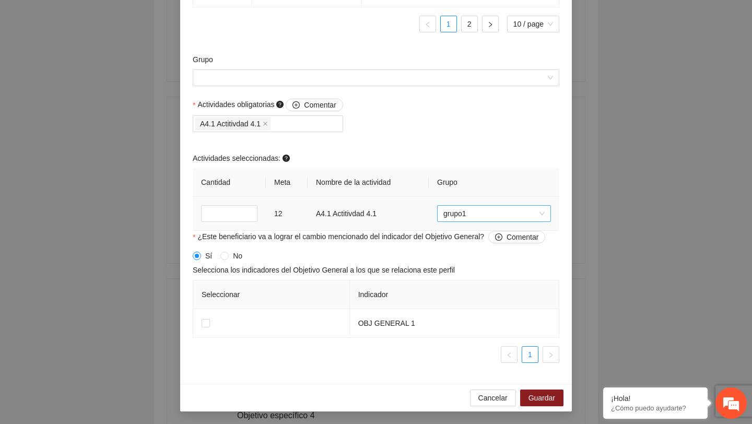
click at [479, 217] on span "grupo1" at bounding box center [493, 214] width 101 height 16
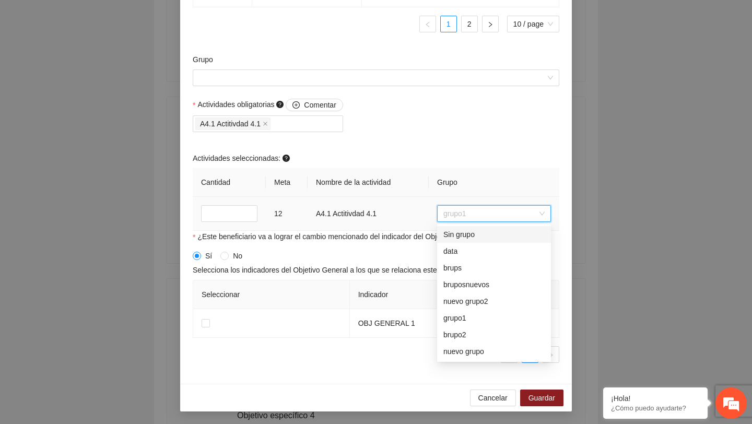
click at [481, 233] on div "Sin grupo" at bounding box center [493, 234] width 101 height 11
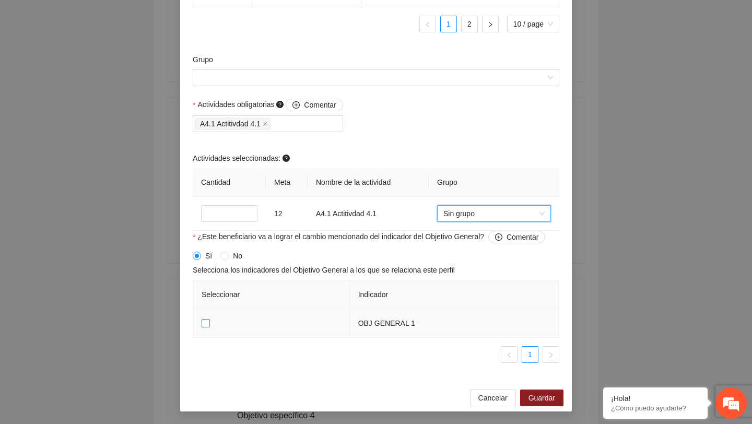
click at [209, 321] on span at bounding box center [205, 323] width 8 height 8
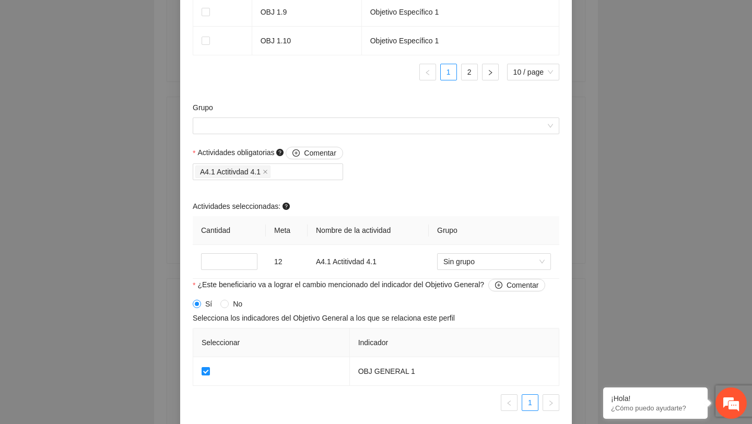
scroll to position [952, 0]
click at [518, 269] on span "Sin grupo" at bounding box center [493, 262] width 101 height 16
click at [450, 190] on div "Actividades obligatorias Comentar A4.1 Actitivdad 4.1 Actividades seleccionadas…" at bounding box center [376, 213] width 372 height 132
click at [350, 140] on div "Grupo" at bounding box center [376, 124] width 372 height 45
click at [357, 129] on input "Grupo" at bounding box center [372, 126] width 347 height 16
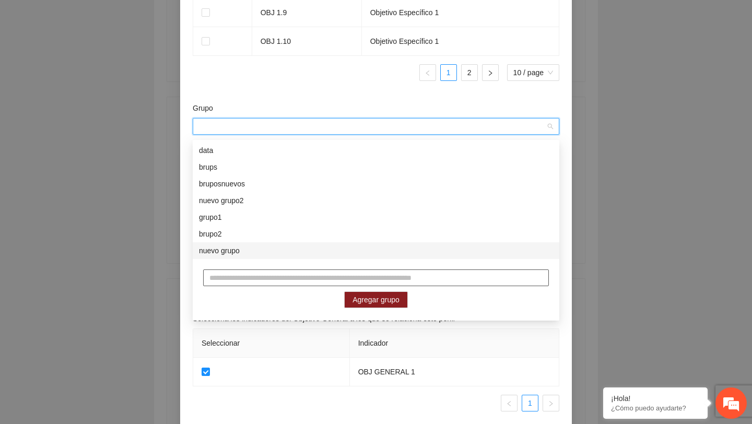
click at [265, 281] on input "text" at bounding box center [376, 277] width 346 height 17
type input "**********"
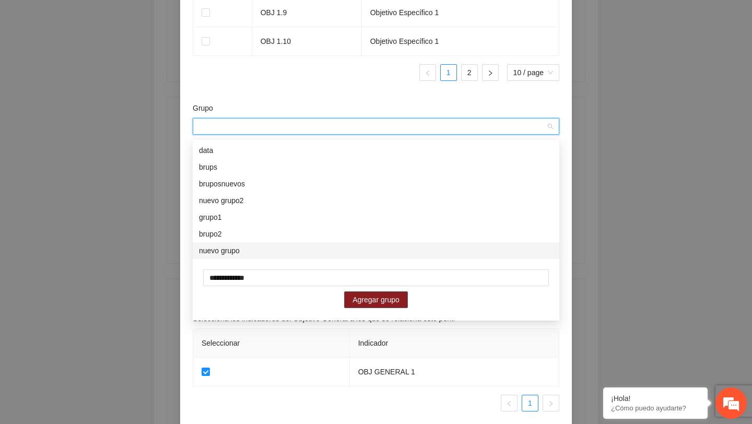
click at [367, 302] on span "Agregar grupo" at bounding box center [375, 299] width 47 height 11
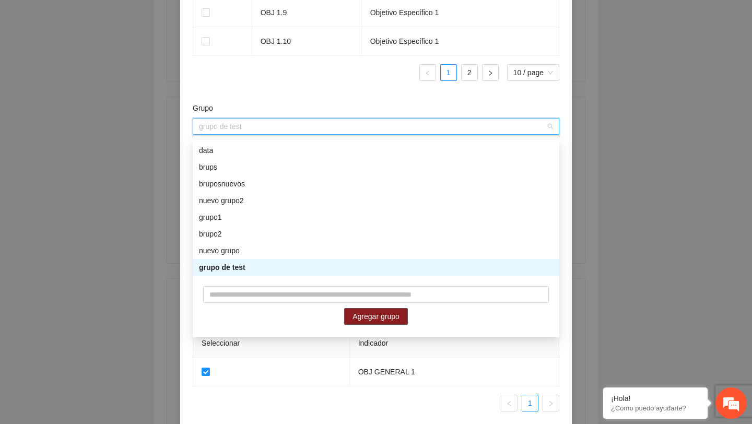
click at [323, 269] on div "grupo de test" at bounding box center [376, 267] width 354 height 11
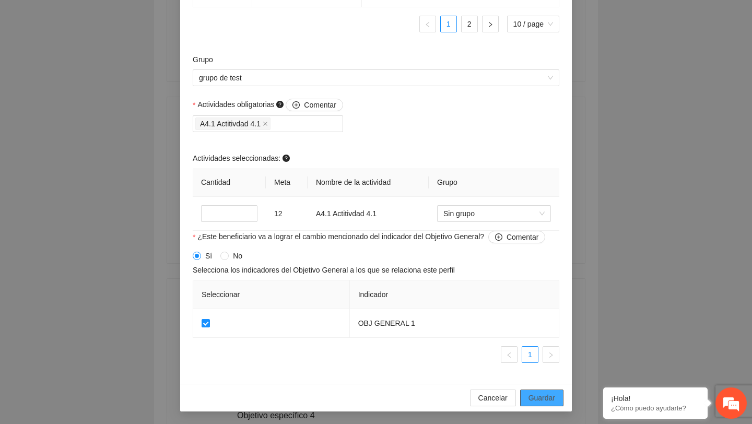
click at [535, 402] on span "Guardar" at bounding box center [541, 397] width 27 height 11
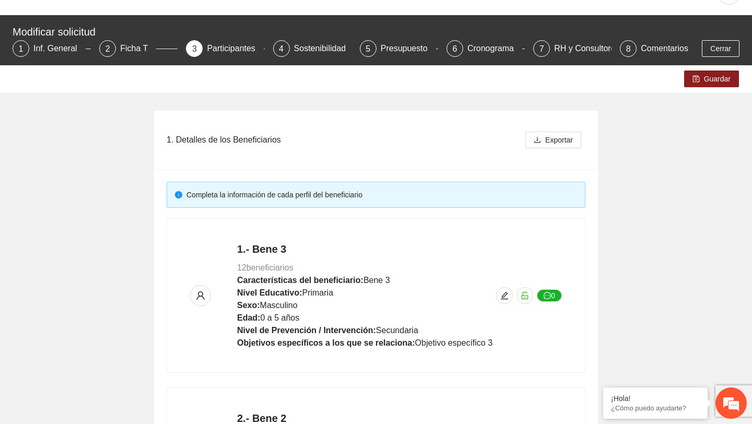
scroll to position [0, 0]
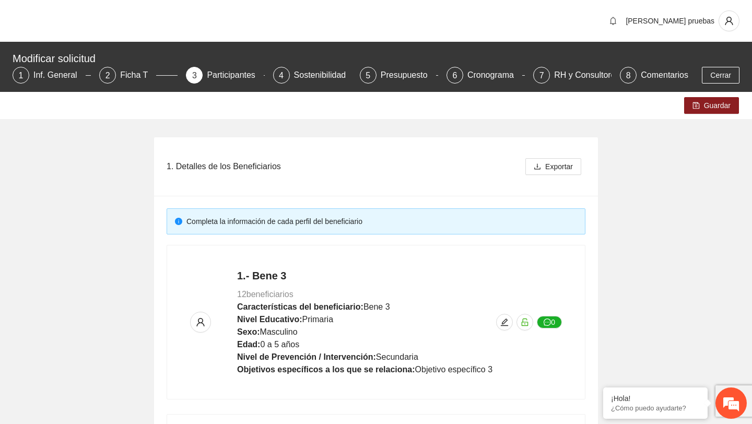
click at [701, 94] on div "Guardar" at bounding box center [376, 105] width 752 height 27
click at [701, 103] on button "Guardar" at bounding box center [711, 105] width 55 height 17
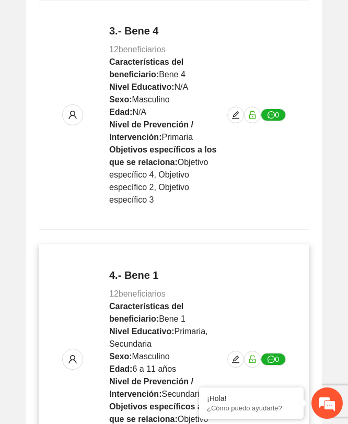
scroll to position [863, 0]
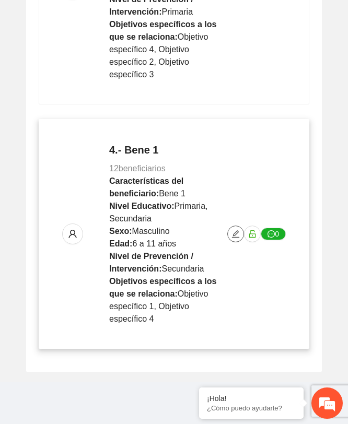
click at [236, 232] on icon "edit" at bounding box center [235, 234] width 8 height 8
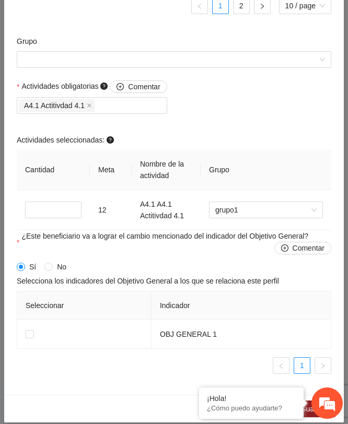
scroll to position [1037, 0]
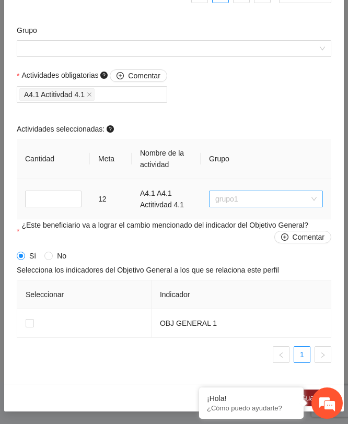
click at [257, 205] on span "grupo1" at bounding box center [265, 199] width 101 height 16
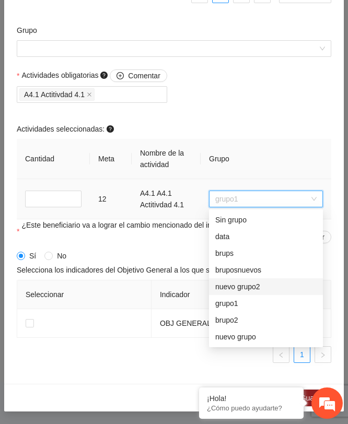
click at [222, 280] on div "nuevo grupo2" at bounding box center [266, 286] width 114 height 17
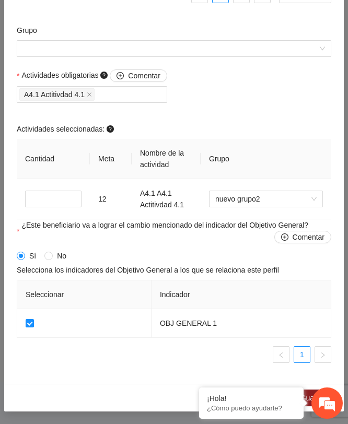
click at [0, 0] on em at bounding box center [0, 0] width 0 height 0
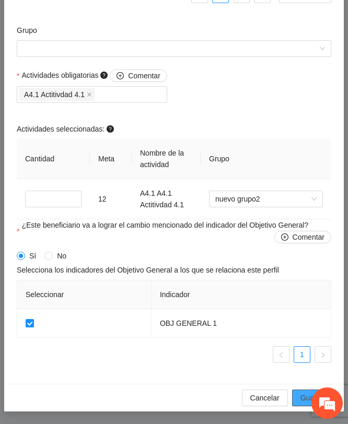
click at [297, 395] on button "Guardar" at bounding box center [313, 397] width 43 height 17
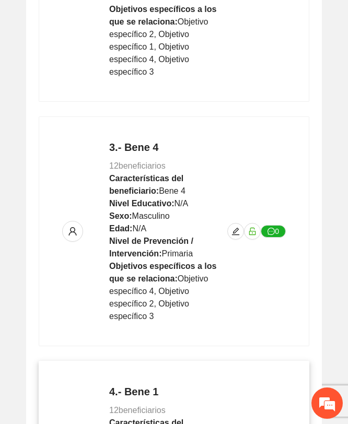
scroll to position [84, 0]
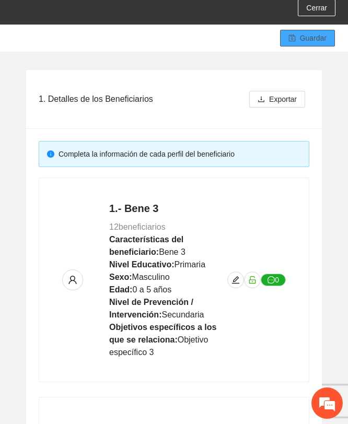
click at [324, 38] on span "Guardar" at bounding box center [313, 37] width 27 height 11
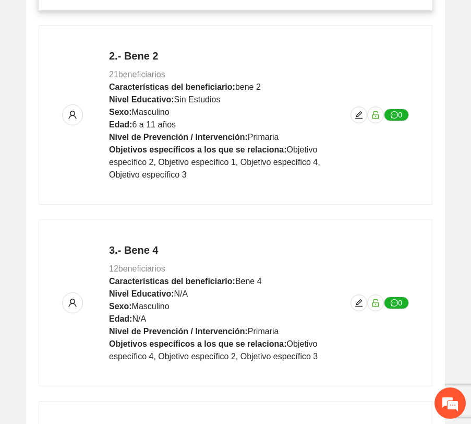
scroll to position [637, 0]
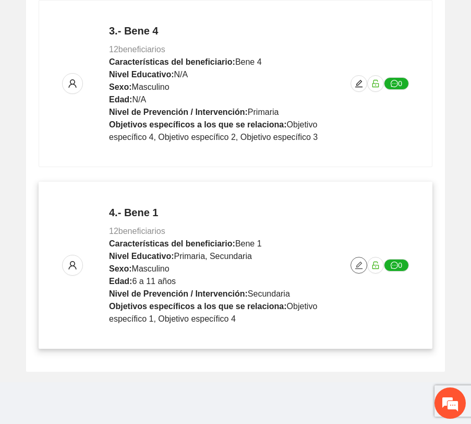
click at [357, 269] on icon "edit" at bounding box center [359, 265] width 8 height 8
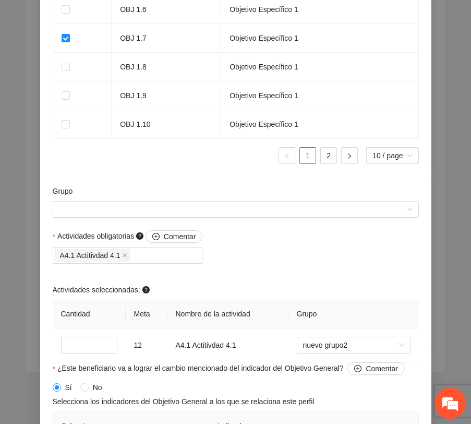
scroll to position [935, 0]
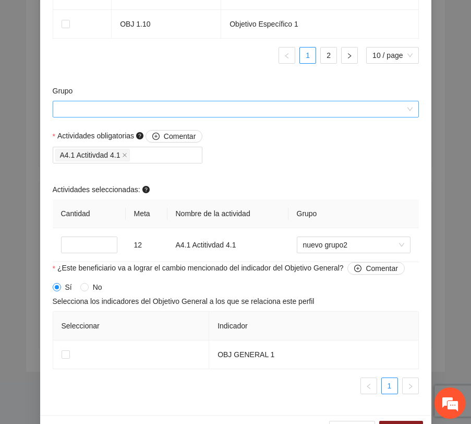
click at [286, 117] on input "Grupo" at bounding box center [232, 109] width 347 height 16
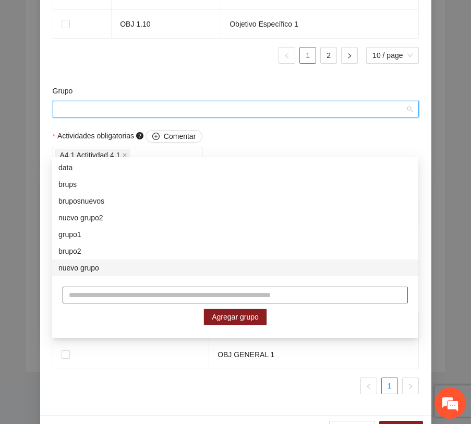
click at [103, 289] on input "text" at bounding box center [236, 295] width 346 height 17
type input "****"
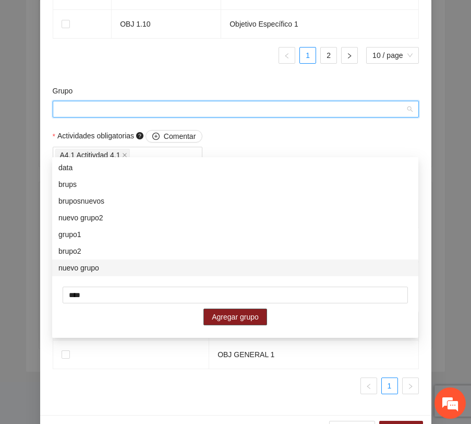
click at [221, 320] on span "Agregar grupo" at bounding box center [235, 316] width 47 height 11
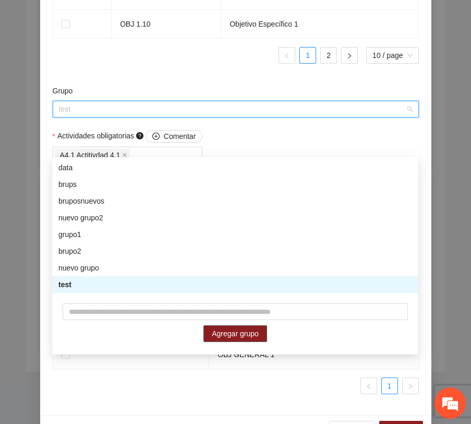
click at [222, 288] on div "test" at bounding box center [235, 284] width 354 height 11
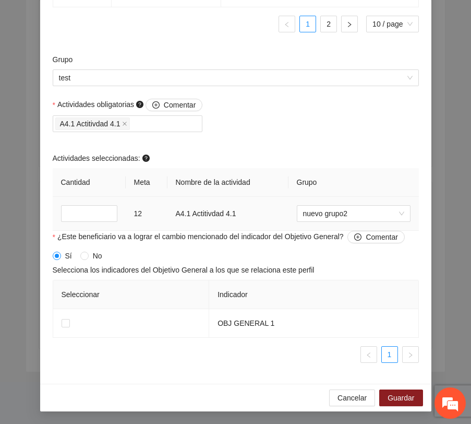
scroll to position [1004, 0]
click at [404, 394] on span "Guardar" at bounding box center [401, 397] width 27 height 11
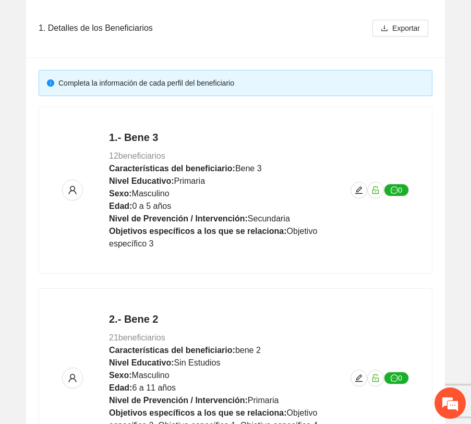
scroll to position [101, 0]
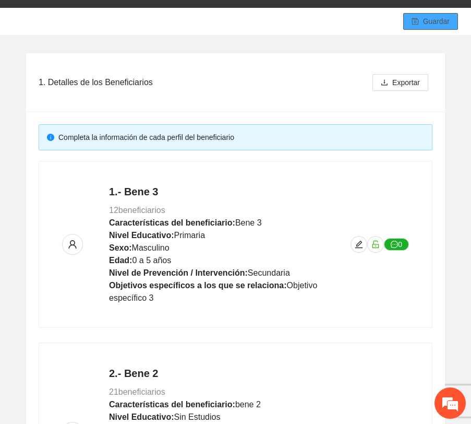
click at [446, 19] on span "Guardar" at bounding box center [436, 21] width 27 height 11
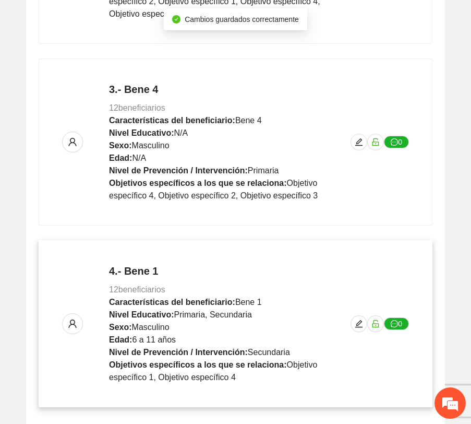
scroll to position [637, 0]
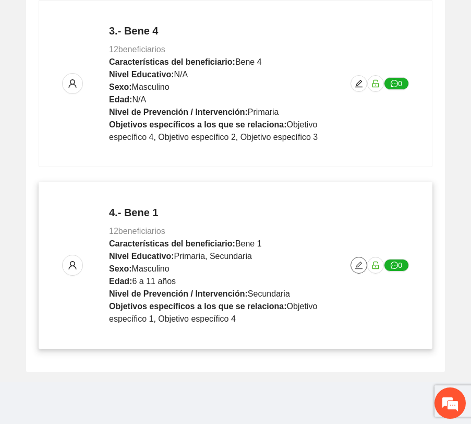
click at [357, 264] on icon "edit" at bounding box center [359, 265] width 8 height 8
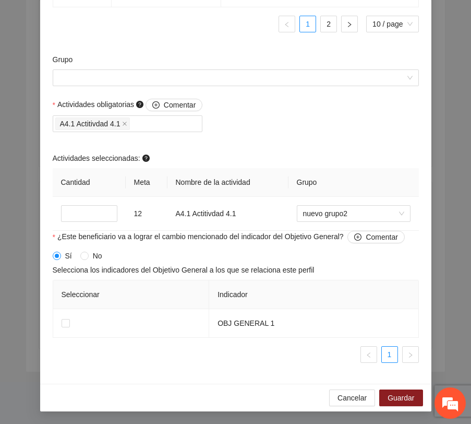
scroll to position [1004, 0]
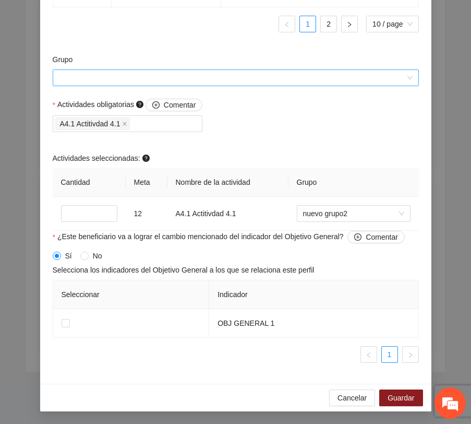
click at [276, 74] on input "Grupo" at bounding box center [232, 78] width 347 height 16
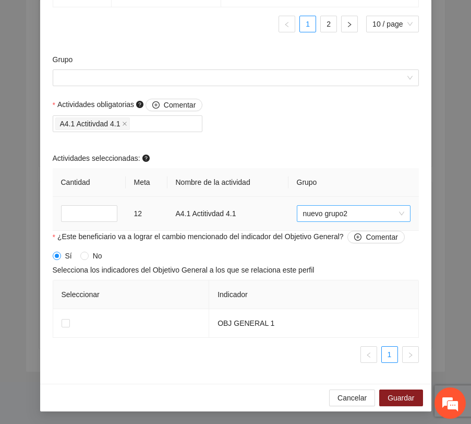
click at [320, 220] on span "nuevo grupo2" at bounding box center [353, 214] width 101 height 16
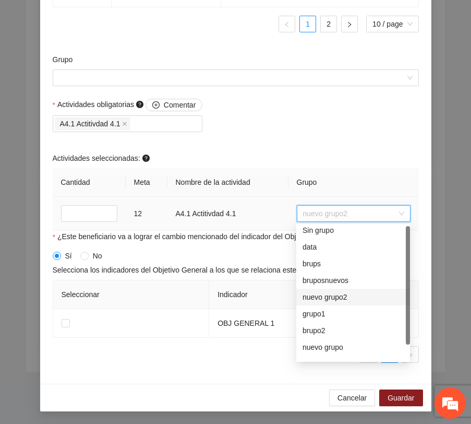
scroll to position [0, 0]
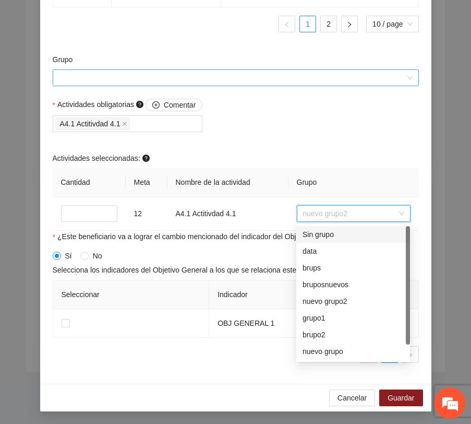
click at [277, 79] on input "Grupo" at bounding box center [232, 78] width 347 height 16
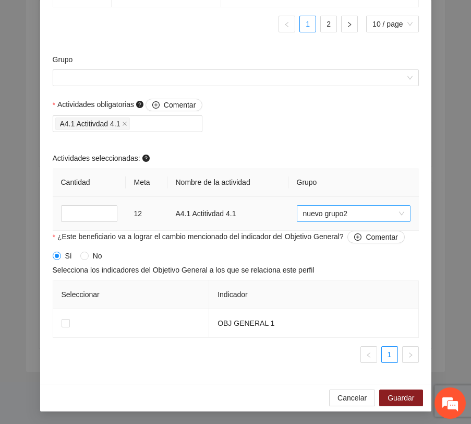
click at [369, 217] on span "nuevo grupo2" at bounding box center [353, 214] width 101 height 16
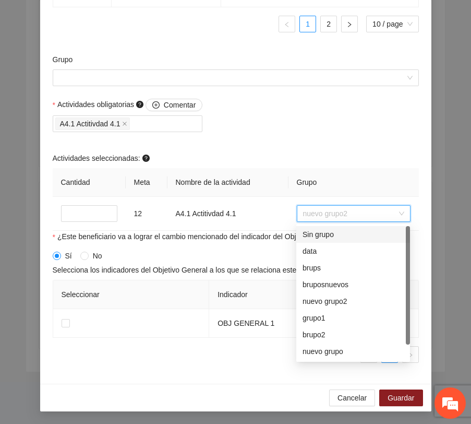
click at [342, 139] on div "Actividades obligatorias Comentar A4.1 Actitivdad 4.1 Actividades seleccionadas…" at bounding box center [236, 165] width 372 height 132
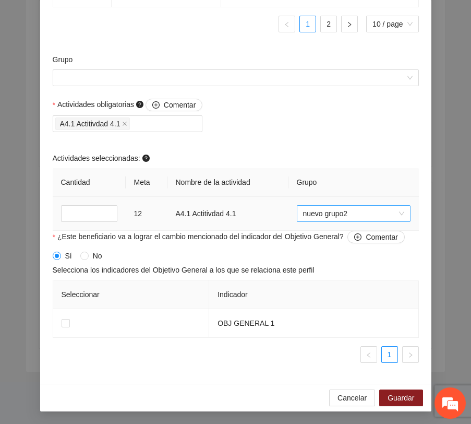
click at [351, 215] on span "nuevo grupo2" at bounding box center [353, 214] width 101 height 16
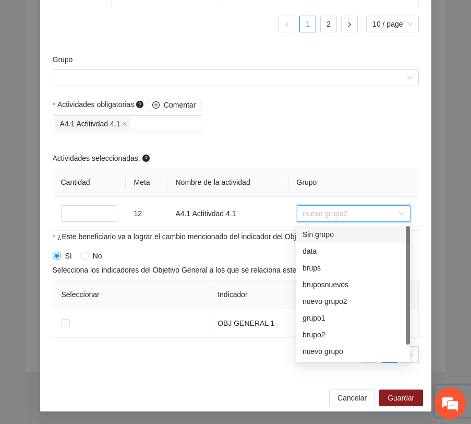
click at [340, 149] on div "Actividades obligatorias Comentar A4.1 Actitivdad 4.1 Actividades seleccionadas…" at bounding box center [236, 165] width 372 height 132
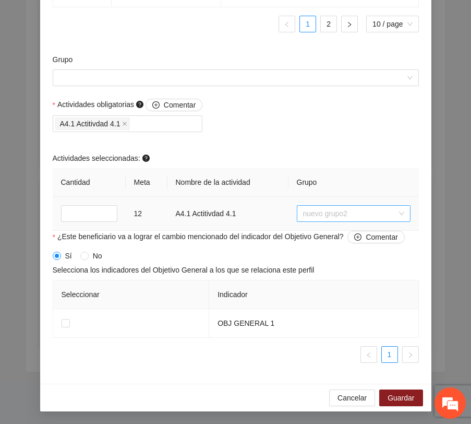
click at [359, 215] on span "nuevo grupo2" at bounding box center [353, 214] width 101 height 16
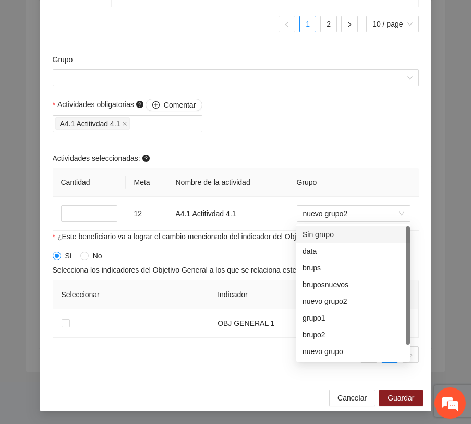
click at [330, 114] on div "Actividades obligatorias Comentar A4.1 Actitivdad 4.1 Actividades seleccionadas…" at bounding box center [236, 165] width 372 height 132
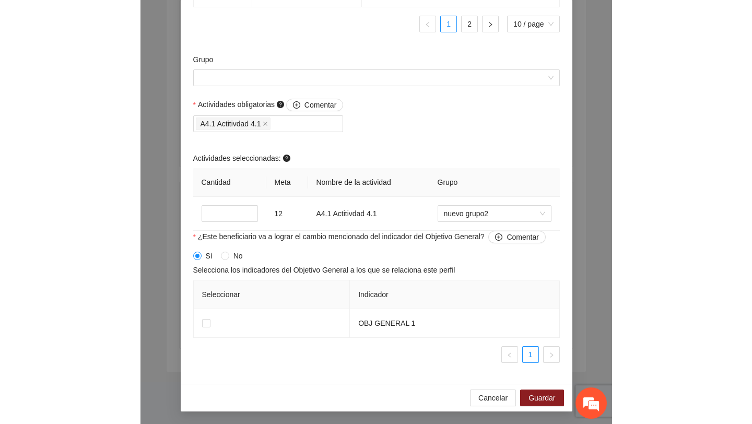
scroll to position [596, 0]
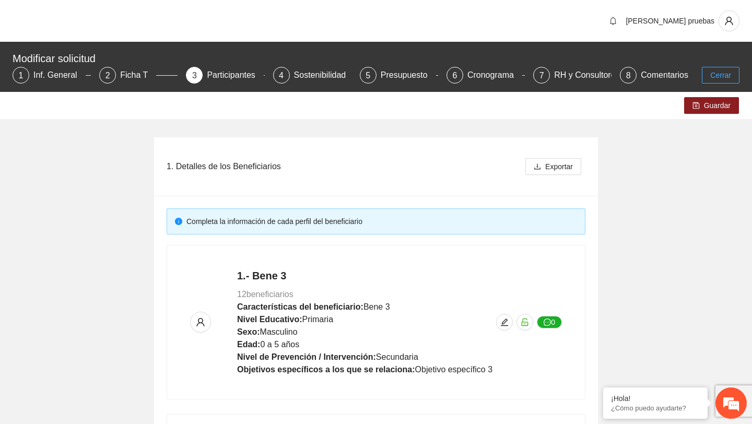
click at [723, 75] on span "Cerrar" at bounding box center [720, 74] width 21 height 11
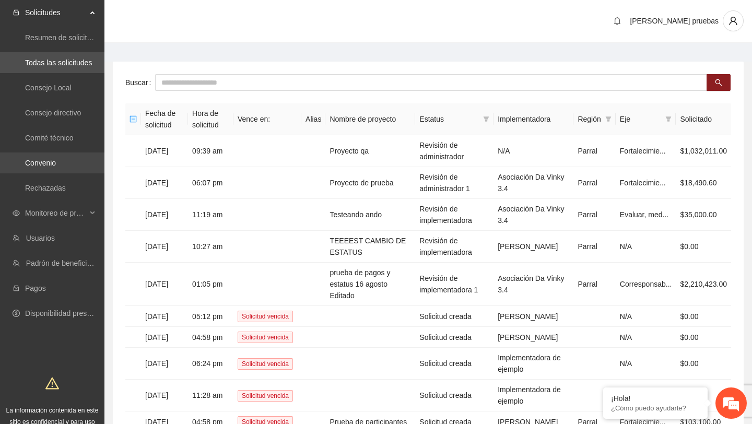
click at [56, 160] on link "Convenio" at bounding box center [40, 163] width 31 height 8
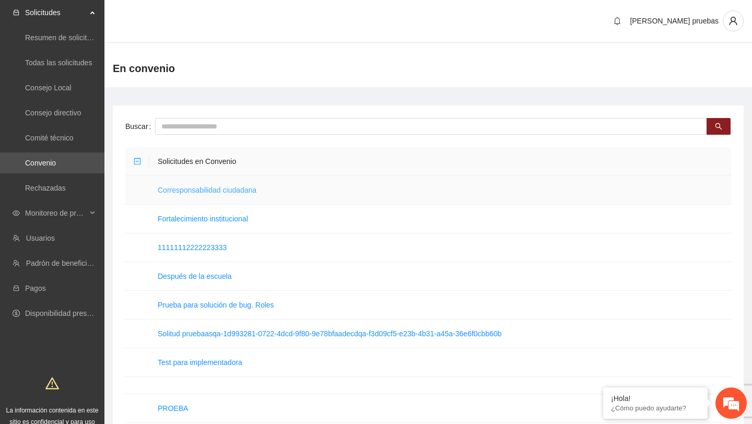
click at [244, 192] on link "Corresponsabilidad ciudadana" at bounding box center [207, 190] width 99 height 8
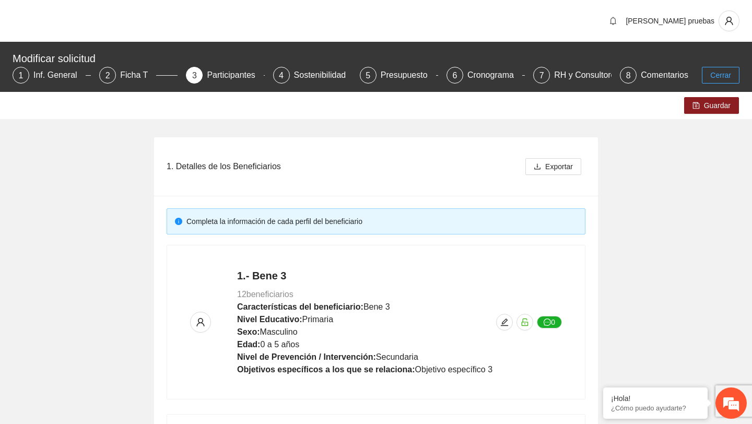
click at [716, 75] on span "Cerrar" at bounding box center [720, 74] width 21 height 11
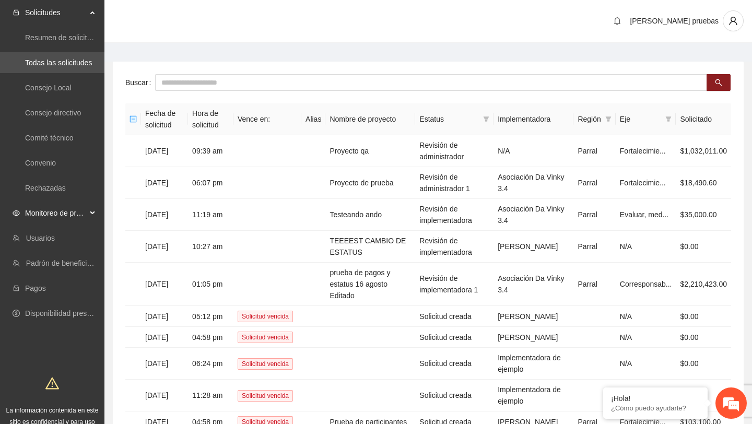
click at [79, 217] on span "Monitoreo de proyectos" at bounding box center [56, 213] width 62 height 21
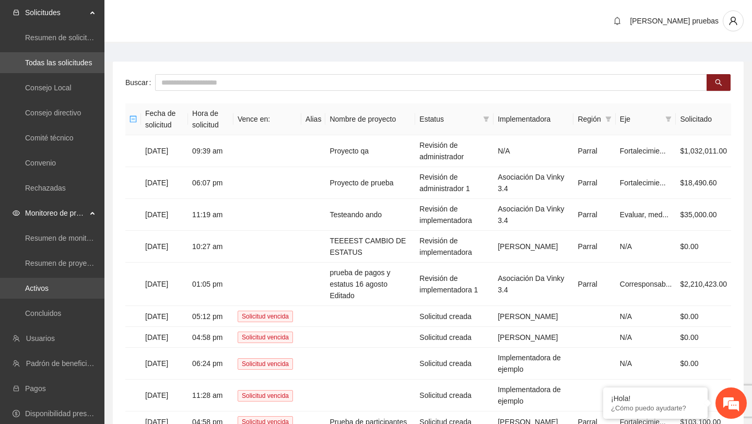
click at [44, 287] on link "Activos" at bounding box center [36, 288] width 23 height 8
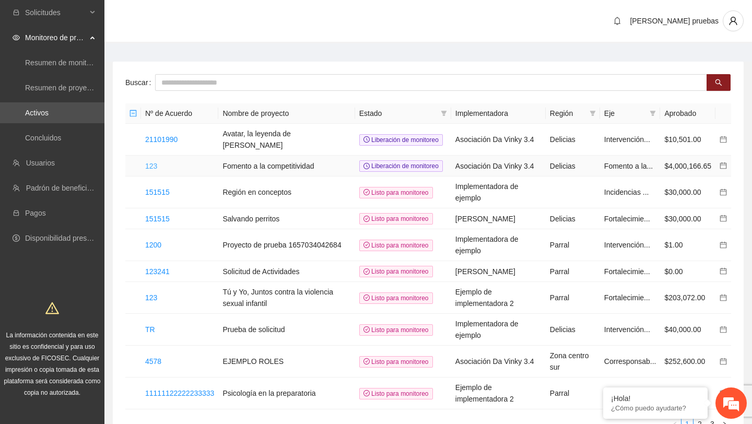
click at [151, 168] on link "123" at bounding box center [151, 166] width 12 height 8
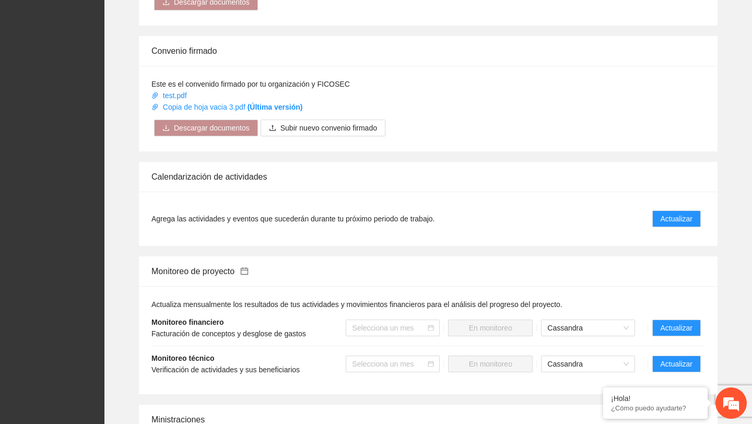
scroll to position [550, 0]
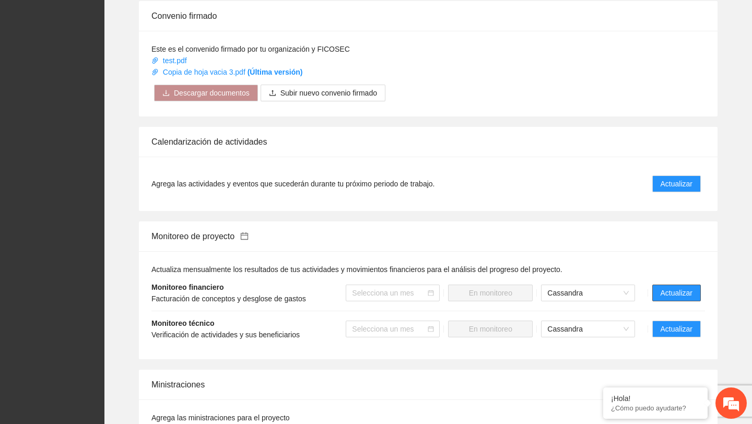
click at [673, 291] on span "Actualizar" at bounding box center [676, 292] width 32 height 11
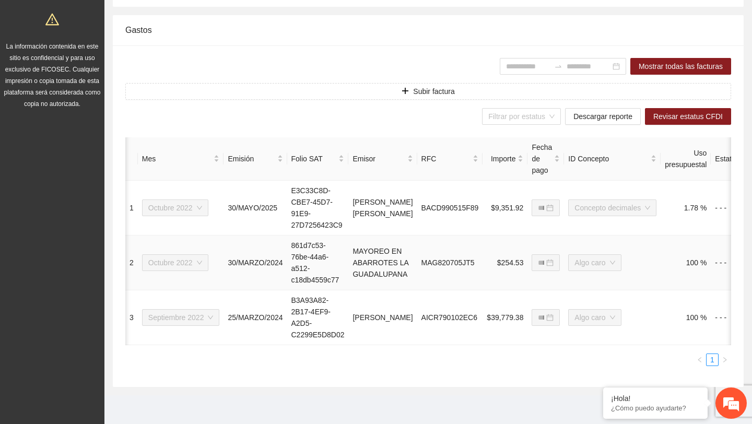
scroll to position [0, 125]
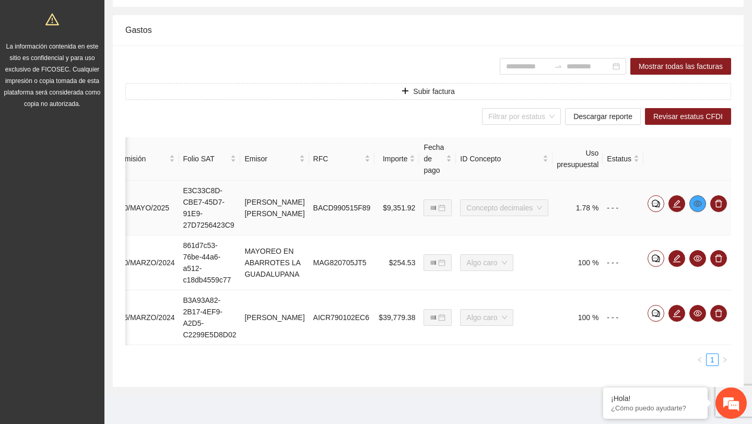
click at [702, 200] on span "eye" at bounding box center [698, 203] width 16 height 8
click at [694, 258] on icon "eye" at bounding box center [697, 258] width 8 height 8
